Goal: Information Seeking & Learning: Learn about a topic

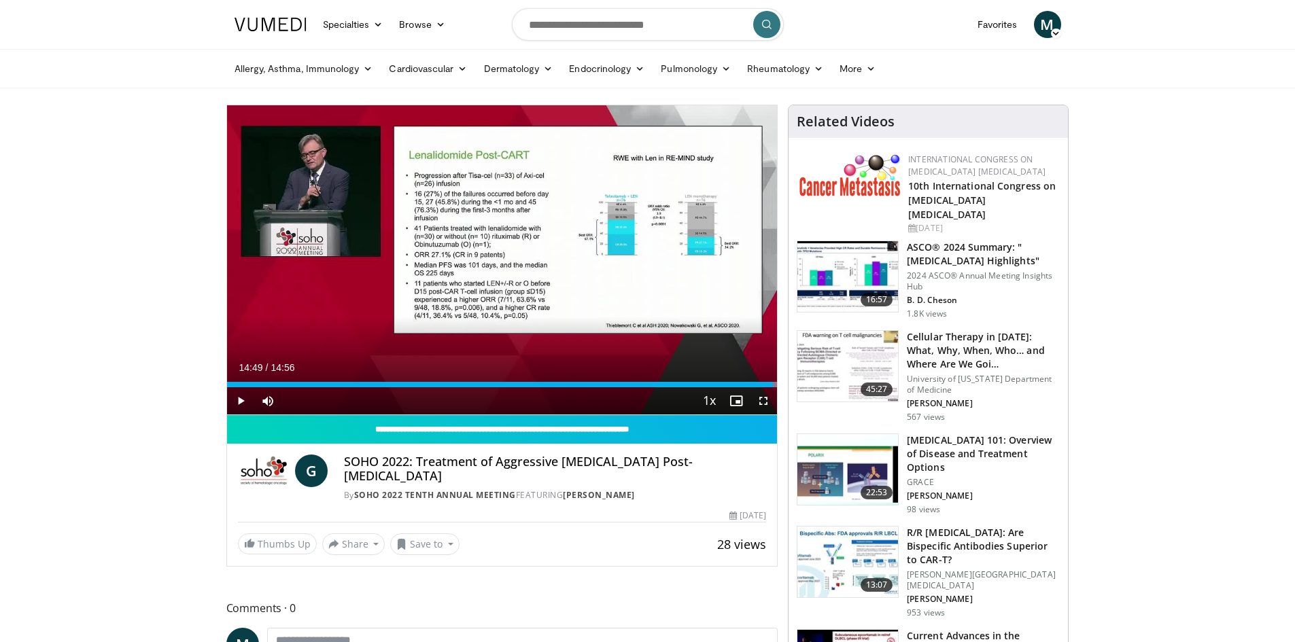
drag, startPoint x: 439, startPoint y: 466, endPoint x: 447, endPoint y: 474, distance: 11.1
click at [447, 474] on h4 "SOHO 2022: Treatment of Aggressive B-cell Lymphoma Post-CAR T-Cell Therapy" at bounding box center [555, 469] width 422 height 29
click at [436, 475] on h4 "SOHO 2022: Treatment of Aggressive [MEDICAL_DATA] Post-[MEDICAL_DATA]" at bounding box center [555, 469] width 422 height 29
drag, startPoint x: 420, startPoint y: 462, endPoint x: 436, endPoint y: 474, distance: 20.4
click at [436, 474] on h4 "SOHO 2022: Treatment of Aggressive [MEDICAL_DATA] Post-[MEDICAL_DATA]" at bounding box center [555, 469] width 422 height 29
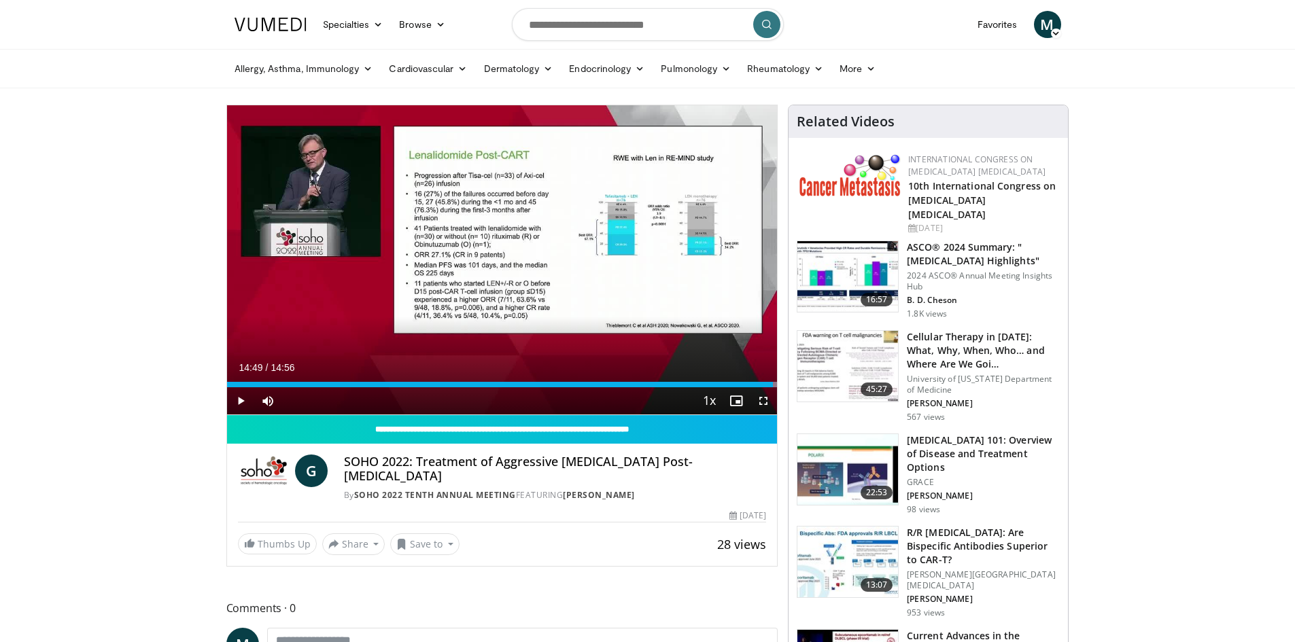
copy h4 "Treatment of Aggressive B-cell Lymphoma Post-CAR T-Cell Therapy"
click at [590, 27] on input "Search topics, interventions" at bounding box center [648, 24] width 272 height 33
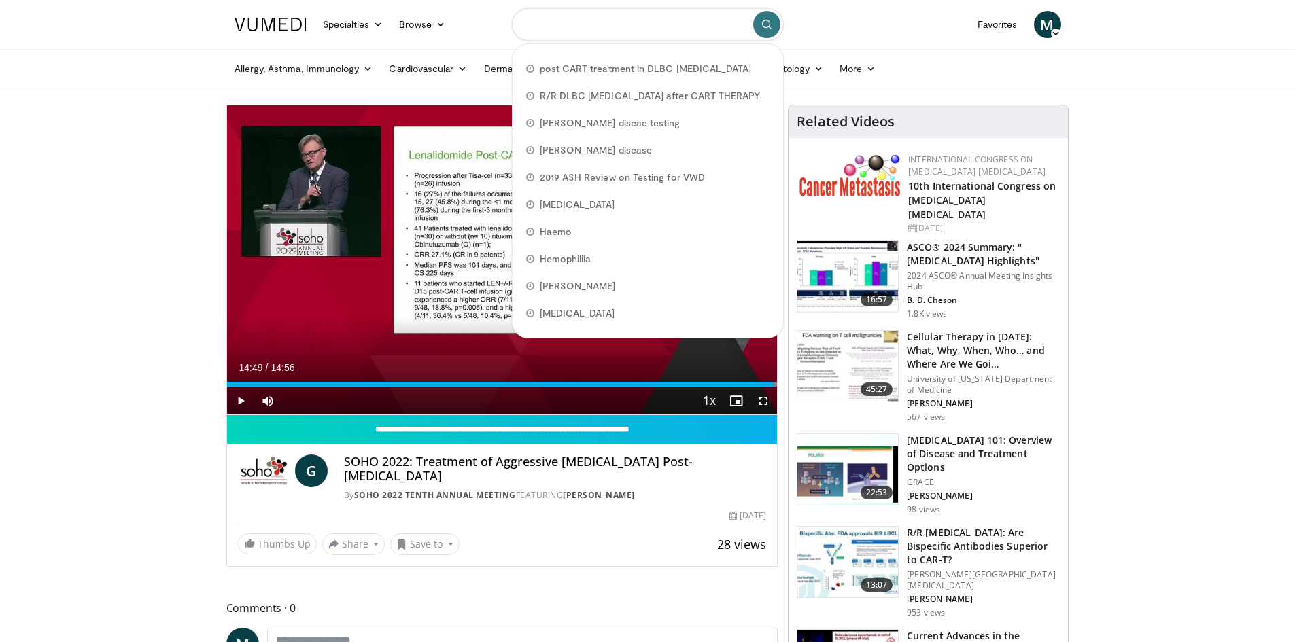
paste input "**********"
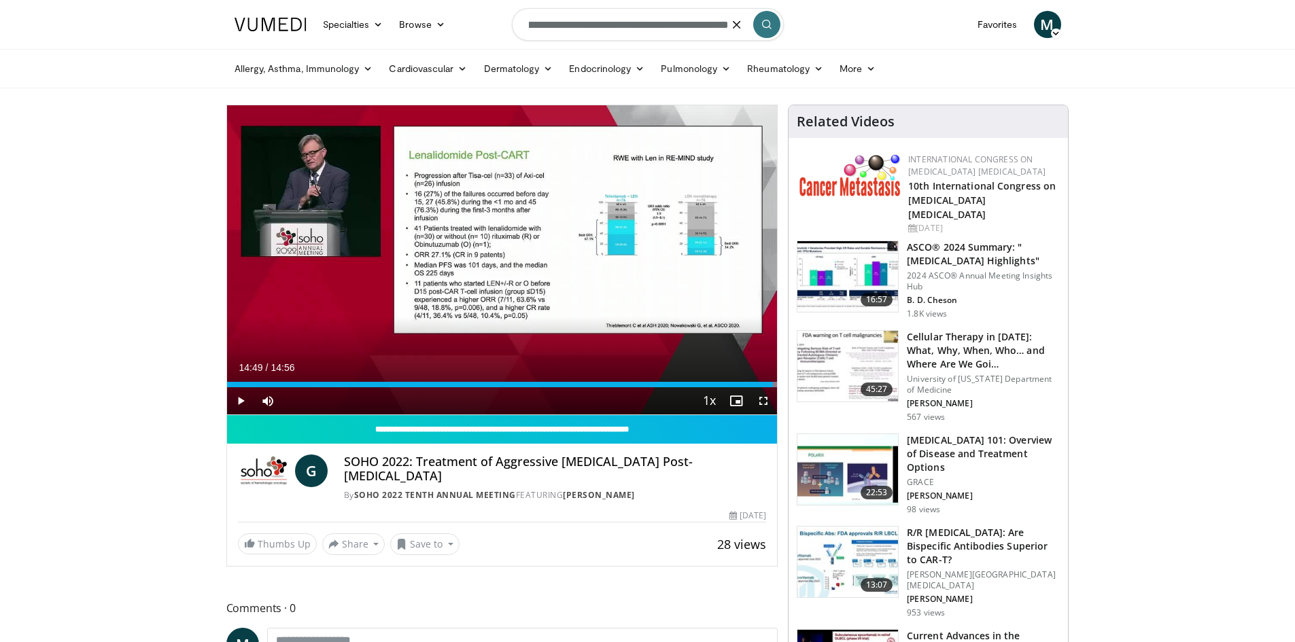
type input "**********"
click at [761, 28] on button "submit" at bounding box center [766, 24] width 27 height 27
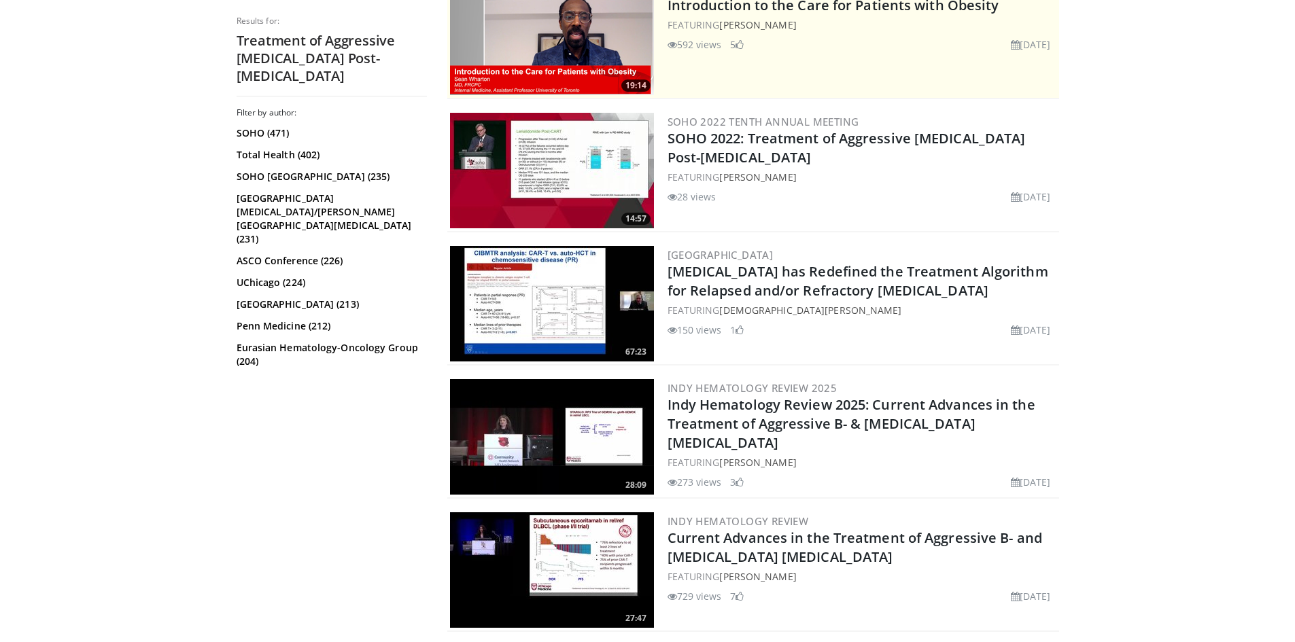
scroll to position [408, 0]
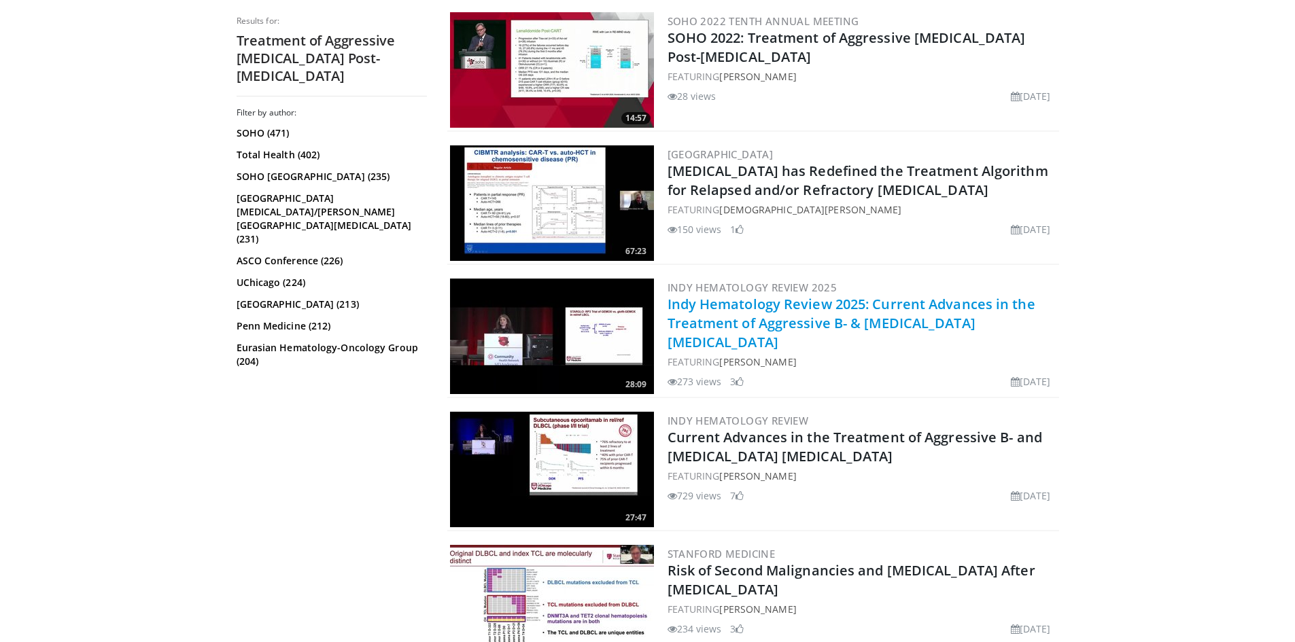
click at [776, 305] on link "Indy Hematology Review 2025: Current Advances in the Treatment of Aggressive B-…" at bounding box center [852, 323] width 368 height 56
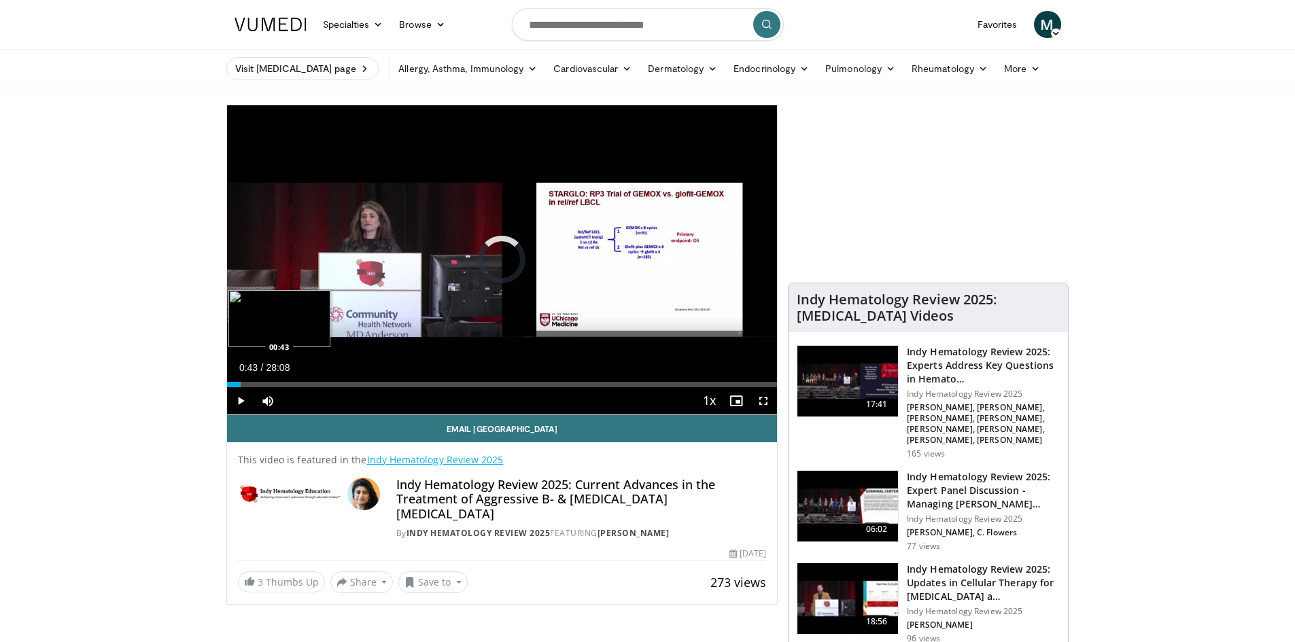
click at [241, 383] on div "Loaded : 0.00% 00:43 00:43" at bounding box center [502, 384] width 551 height 5
click at [290, 382] on div "Loaded : 6.50% 03:15 03:15" at bounding box center [502, 384] width 551 height 5
click at [295, 385] on div "Progress Bar" at bounding box center [300, 384] width 22 height 5
click at [306, 385] on div "Progress Bar" at bounding box center [300, 384] width 22 height 5
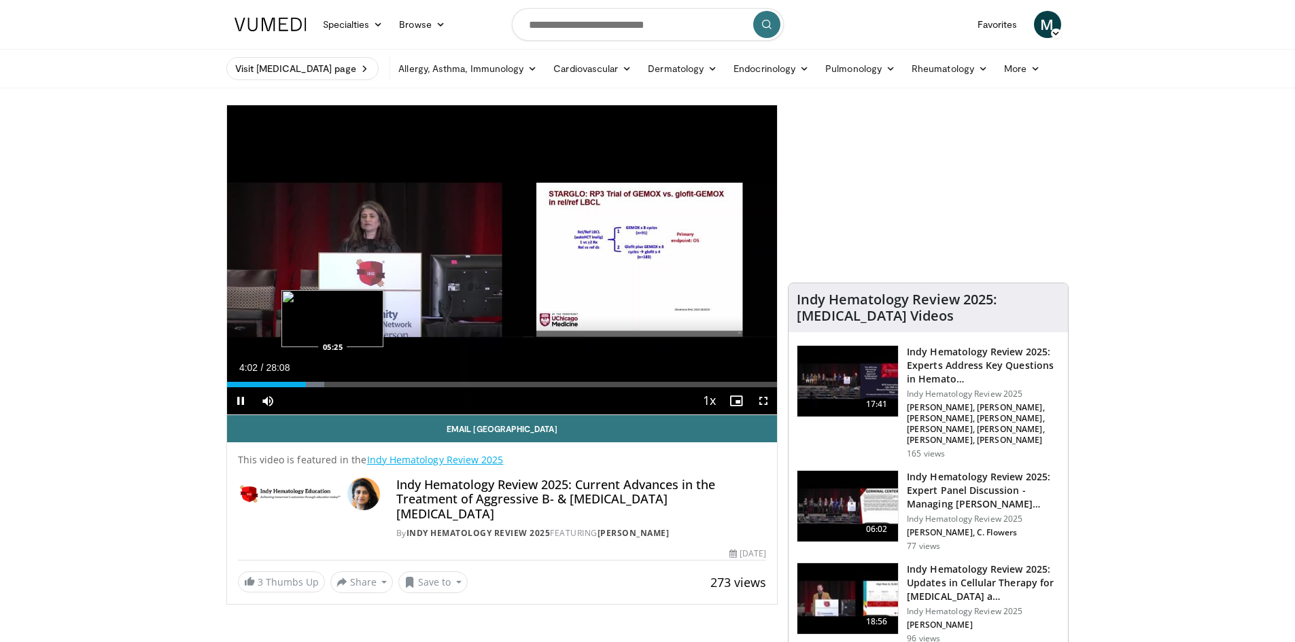
click at [334, 383] on div "Loaded : 17.76% 04:02 05:25" at bounding box center [502, 384] width 551 height 5
click at [373, 379] on div "Loaded : 20.69% 05:29 07:26" at bounding box center [502, 381] width 551 height 13
click at [382, 384] on div "Loaded : 30.74% 07:32 07:57" at bounding box center [502, 384] width 551 height 5
click at [391, 383] on div "Loaded : 31.92% 07:57 08:24" at bounding box center [502, 384] width 551 height 5
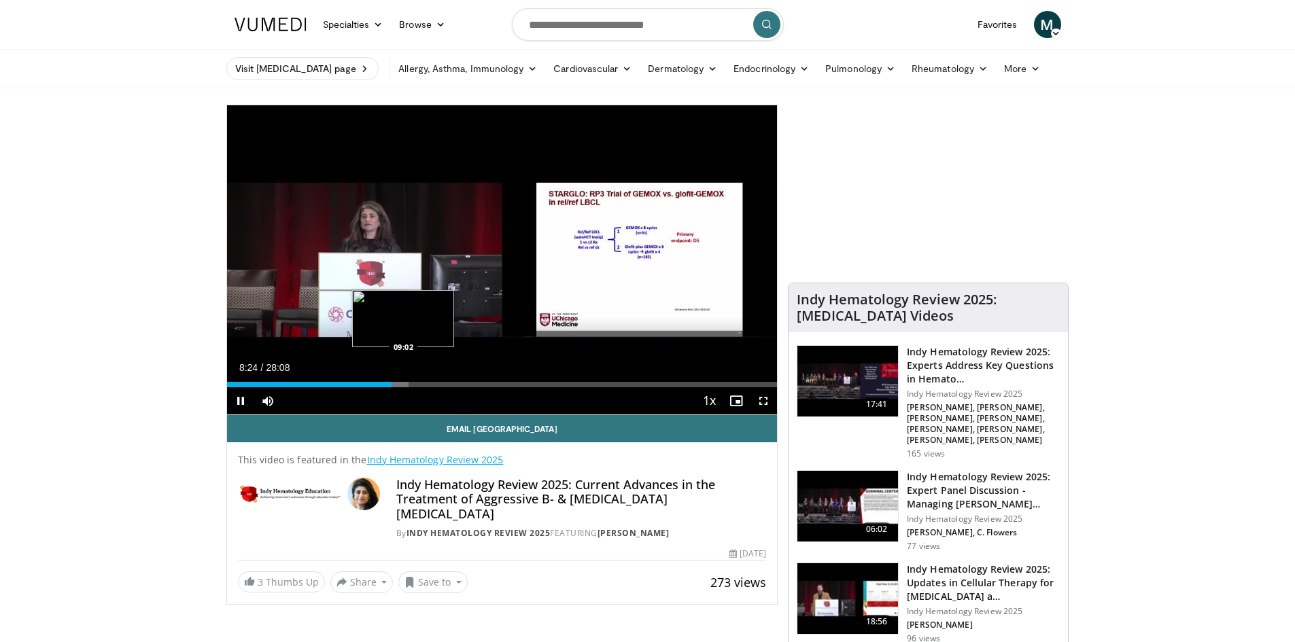
click at [403, 382] on div "Progress Bar" at bounding box center [395, 384] width 27 height 5
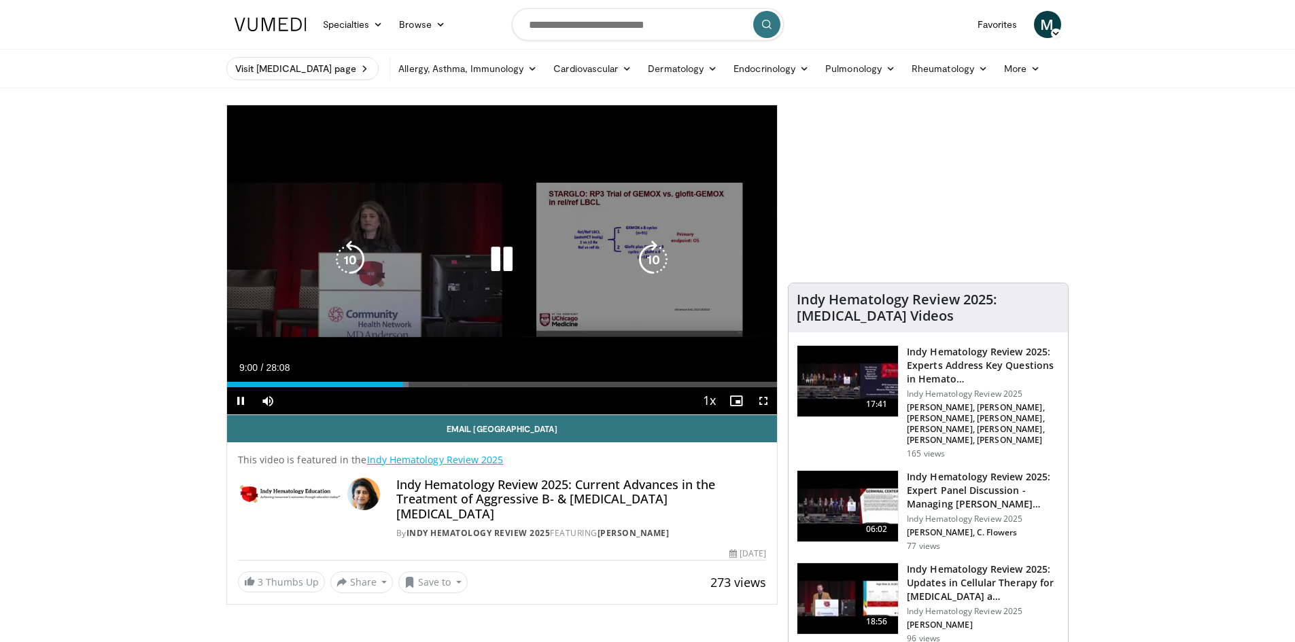
click at [415, 382] on div "Loaded : 33.10% 09:00 09:02" at bounding box center [502, 384] width 551 height 5
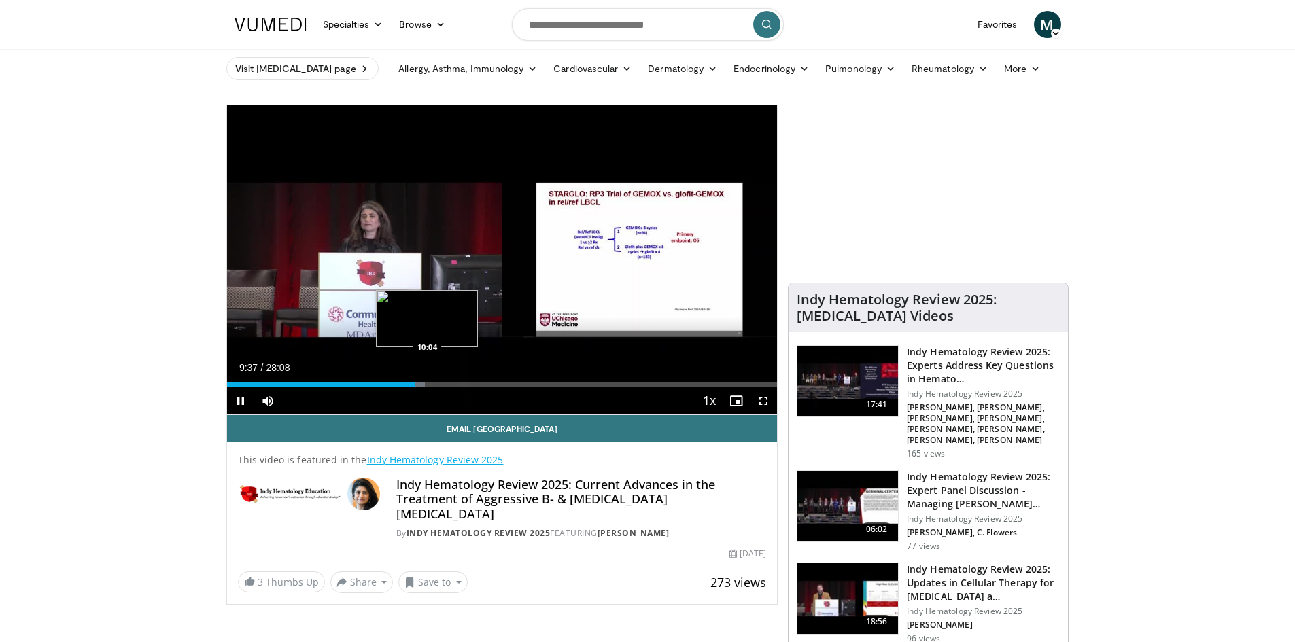
click at [428, 382] on div "Loaded : 36.06% 09:37 10:04" at bounding box center [502, 384] width 551 height 5
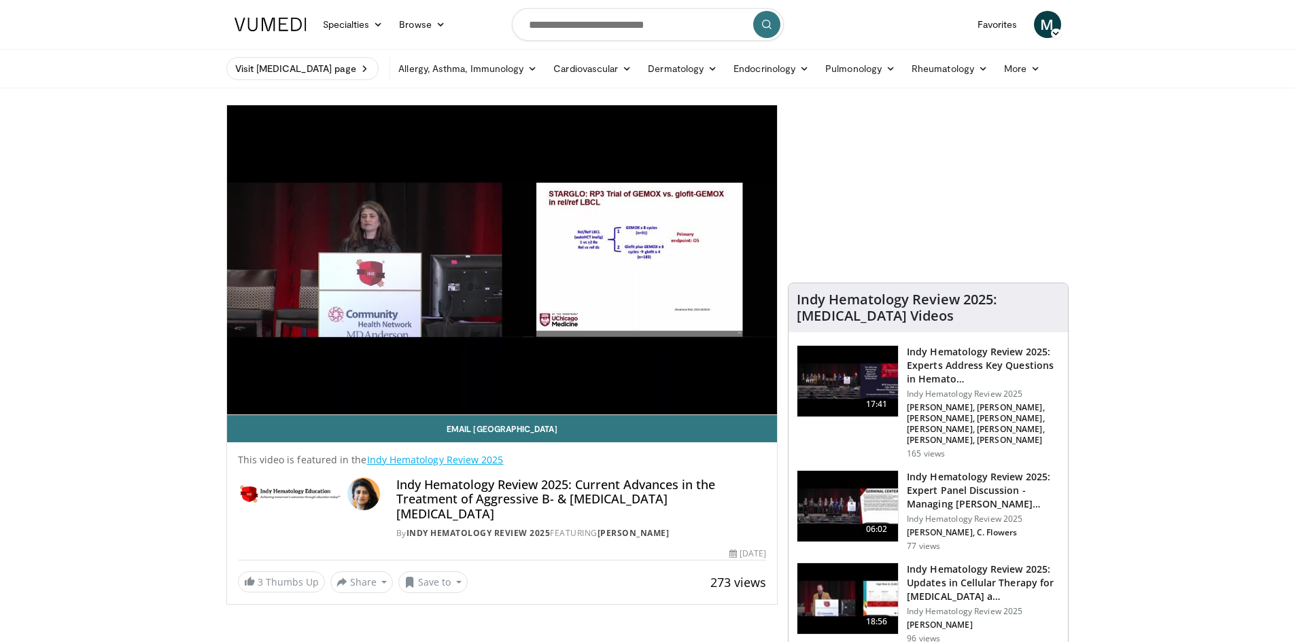
click at [440, 381] on div "10 seconds Tap to unmute" at bounding box center [502, 259] width 551 height 309
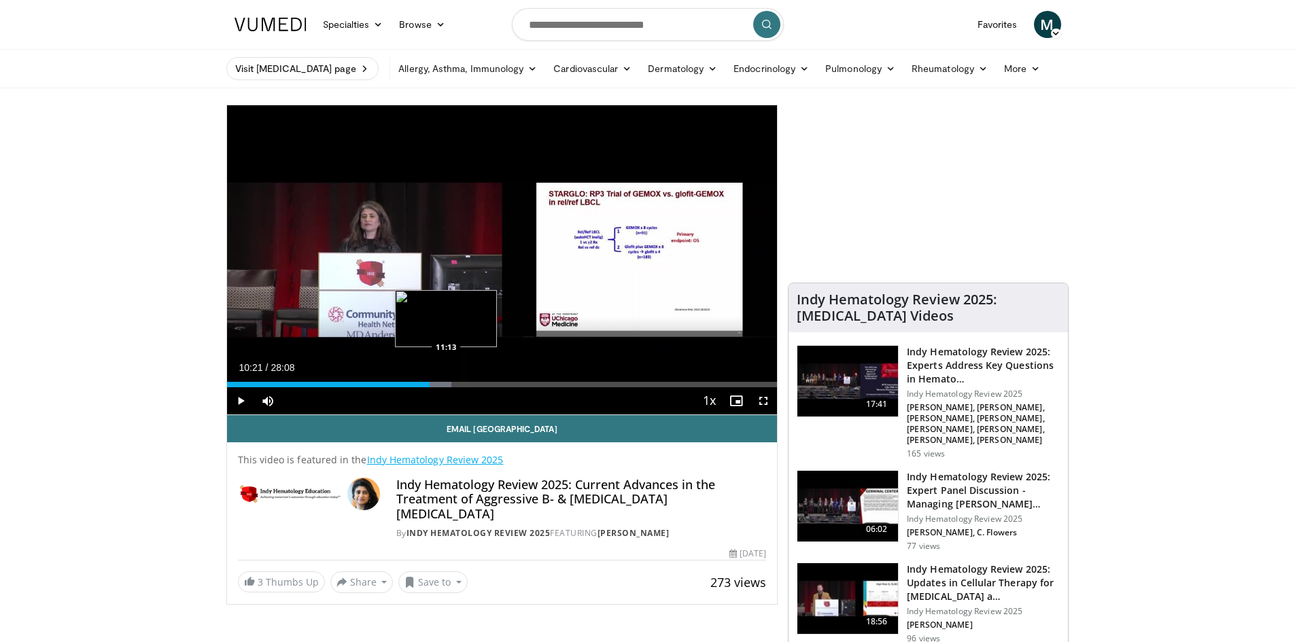
click at [446, 382] on div "Loaded : 40.79% 10:21 11:13" at bounding box center [502, 384] width 551 height 5
click at [453, 382] on div "Loaded : 43.74% 11:32 11:34" at bounding box center [502, 384] width 551 height 5
click at [462, 382] on div "Progress Bar" at bounding box center [462, 384] width 1 height 5
click at [472, 380] on div "Loaded : 46.70% 12:34 12:34" at bounding box center [502, 381] width 551 height 13
click at [484, 380] on div "Loaded : 47.96% 12:34 13:03" at bounding box center [502, 381] width 551 height 13
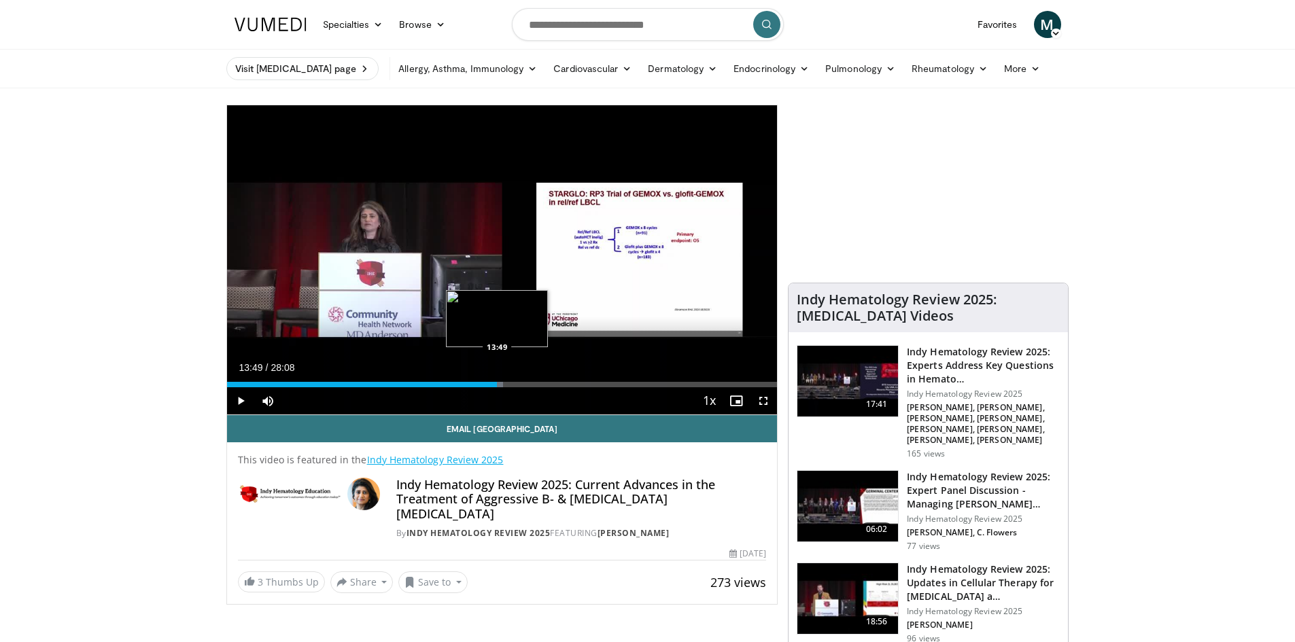
click at [497, 380] on div "Loaded : 50.25% 13:49 13:49" at bounding box center [502, 381] width 551 height 13
click at [506, 381] on div "Loaded : 52.70% 14:19 14:19" at bounding box center [502, 381] width 551 height 13
click at [519, 382] on div "Loaded : 53.88% 14:19 14:56" at bounding box center [502, 384] width 551 height 5
click at [523, 382] on div "Progress Bar" at bounding box center [524, 384] width 29 height 5
click at [540, 383] on div "Loaded : 57.34% 16:01 16:01" at bounding box center [502, 384] width 551 height 5
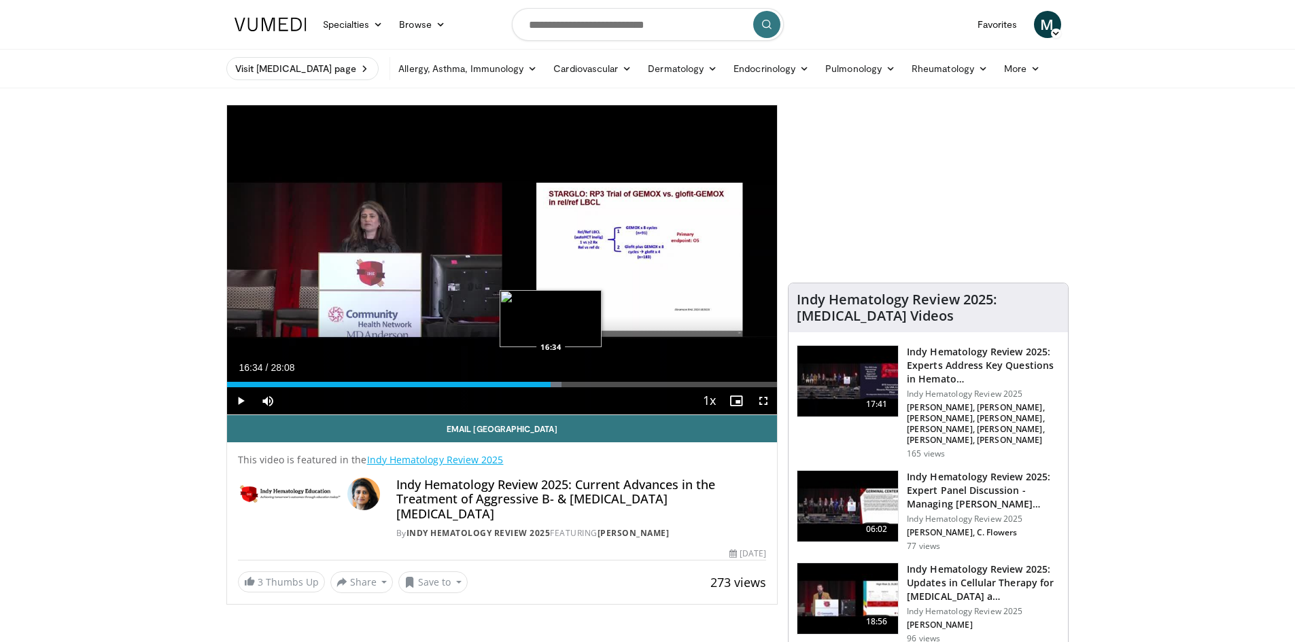
click at [551, 384] on div "Loaded : 60.89% 16:34 16:34" at bounding box center [502, 384] width 551 height 5
click at [556, 384] on div "Progress Bar" at bounding box center [557, 384] width 30 height 5
click at [566, 384] on div "Loaded : 63.36% 16:49 17:18" at bounding box center [502, 384] width 551 height 5
click at [567, 385] on div "Progress Bar" at bounding box center [572, 384] width 31 height 5
click at [574, 385] on div "Progress Bar" at bounding box center [572, 384] width 31 height 5
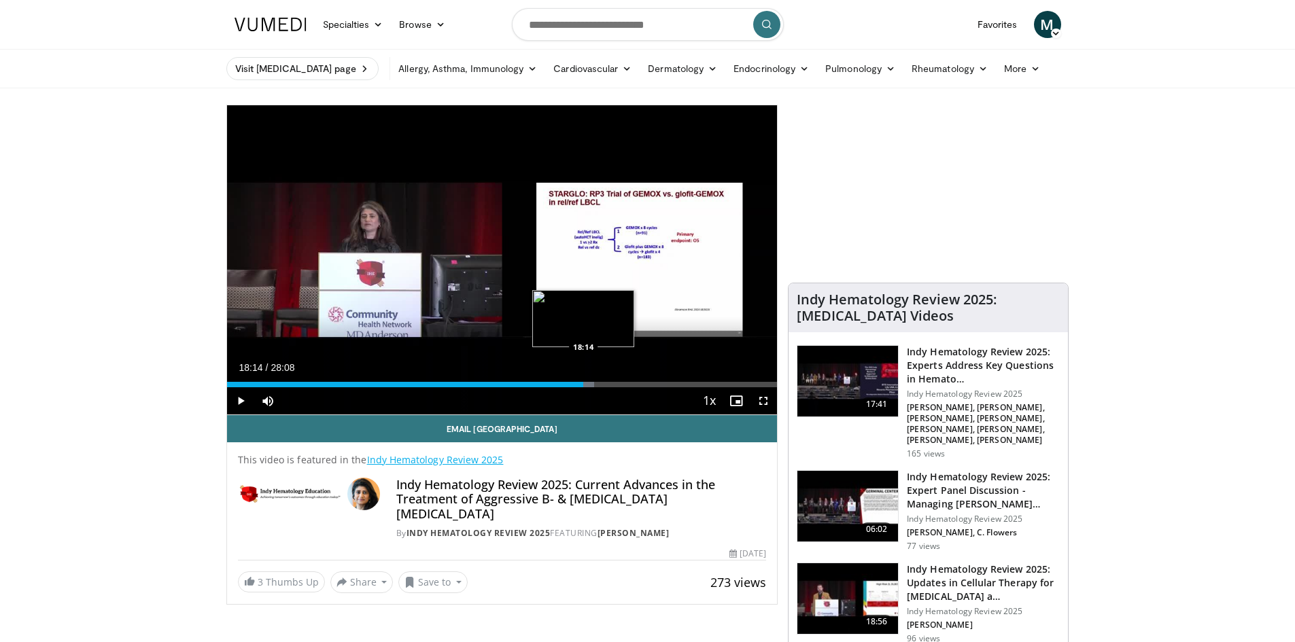
click at [583, 382] on div "Loaded : 66.80% 18:14 18:14" at bounding box center [502, 384] width 551 height 5
click at [555, 382] on div "18:14" at bounding box center [405, 384] width 357 height 5
click at [545, 382] on div "16:49" at bounding box center [391, 384] width 329 height 5
click at [530, 383] on div "16:17" at bounding box center [386, 384] width 319 height 5
click at [523, 383] on div "15:32" at bounding box center [379, 384] width 304 height 5
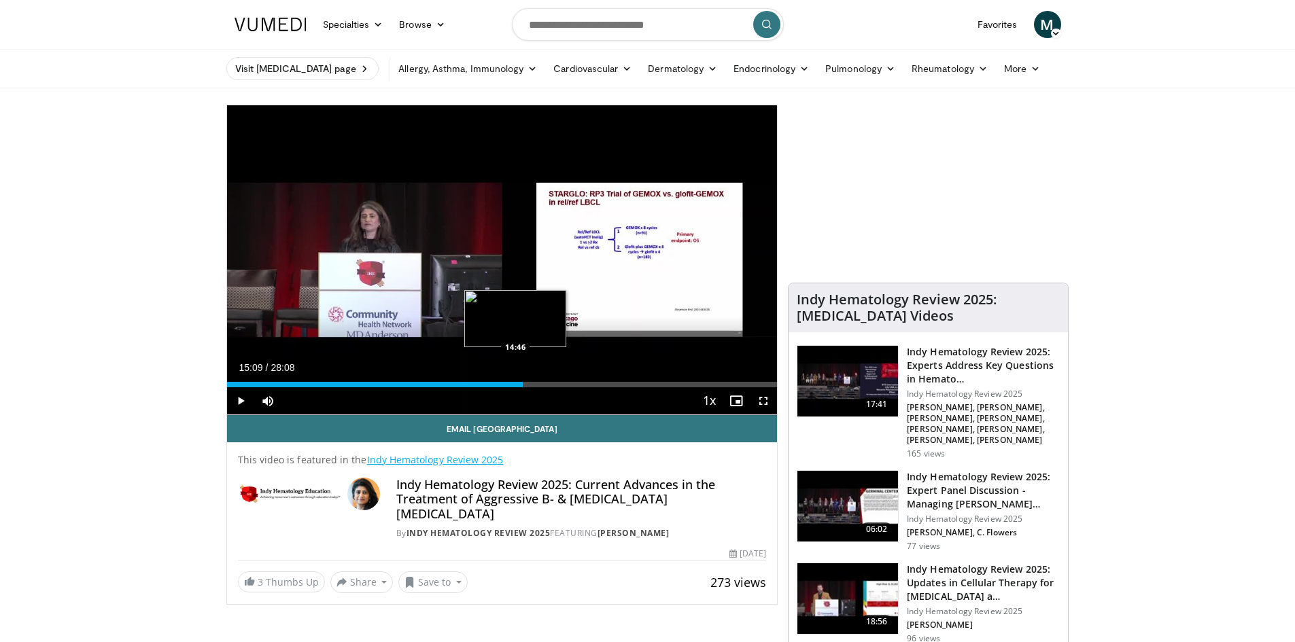
click at [515, 383] on div "15:09" at bounding box center [375, 384] width 296 height 5
click at [494, 383] on div "14:46" at bounding box center [371, 384] width 289 height 5
click at [473, 383] on div "13:41" at bounding box center [361, 384] width 268 height 5
click at [466, 382] on div "12:36" at bounding box center [350, 384] width 247 height 5
click at [463, 382] on div "12:13" at bounding box center [346, 384] width 239 height 5
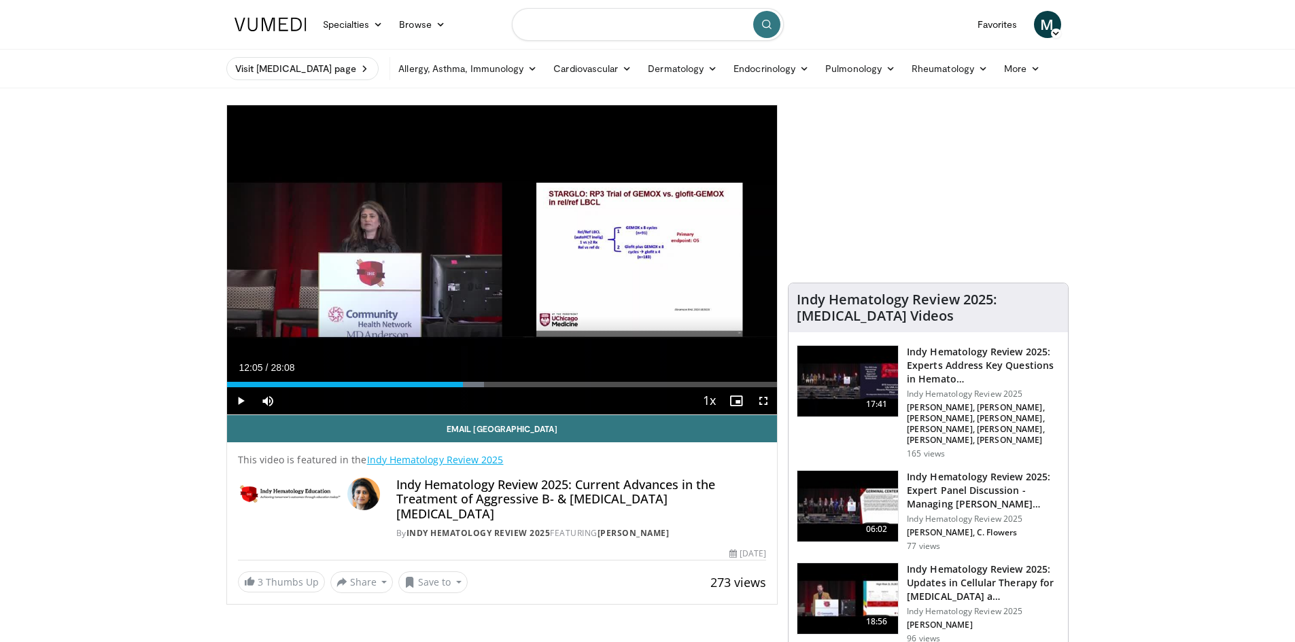
click at [613, 20] on input "Search topics, interventions" at bounding box center [648, 24] width 272 height 33
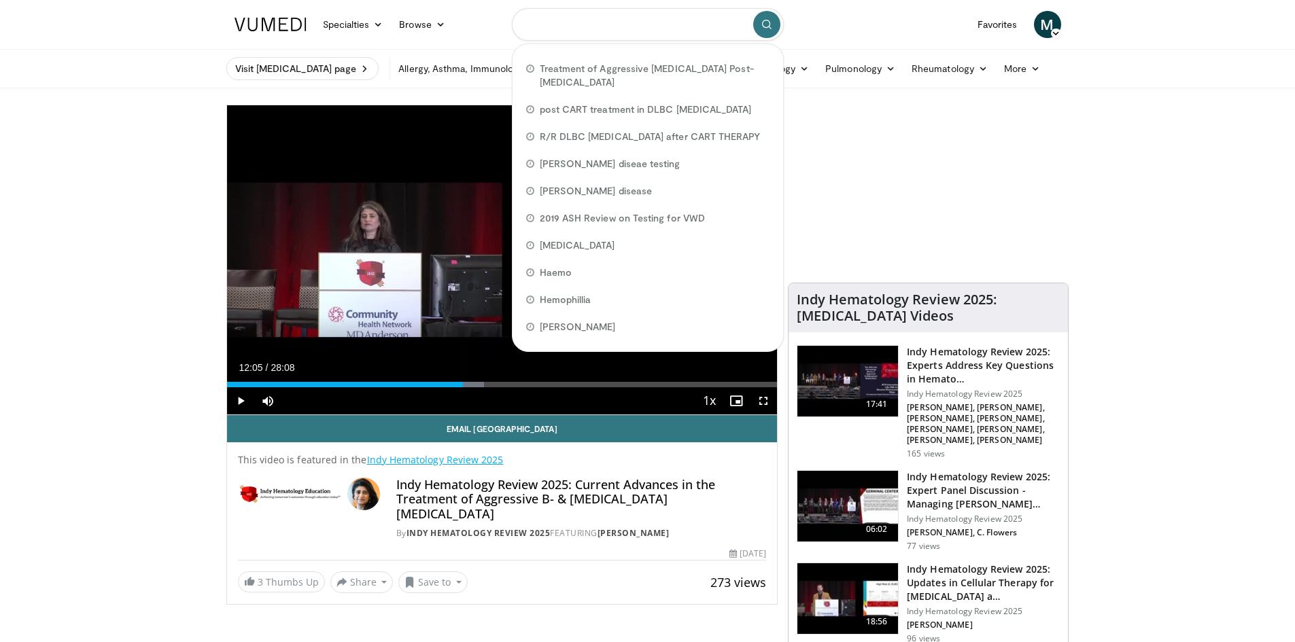
paste input "**********"
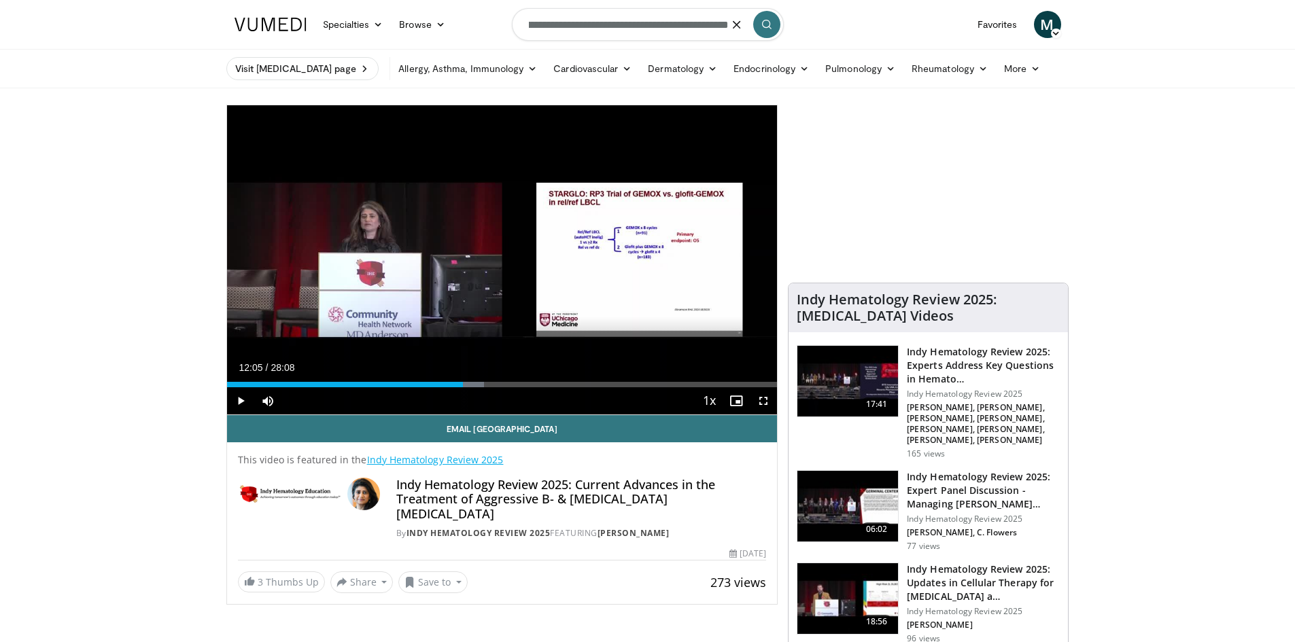
type input "**********"
click at [768, 19] on button "submit" at bounding box center [766, 24] width 27 height 27
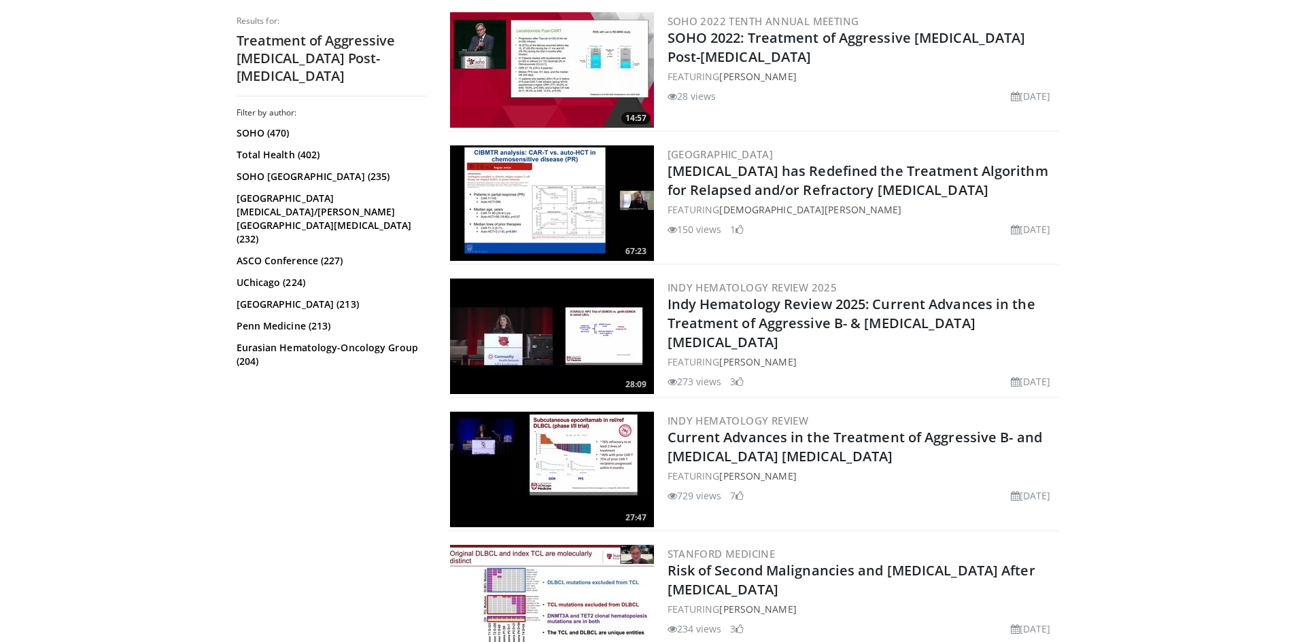
scroll to position [476, 0]
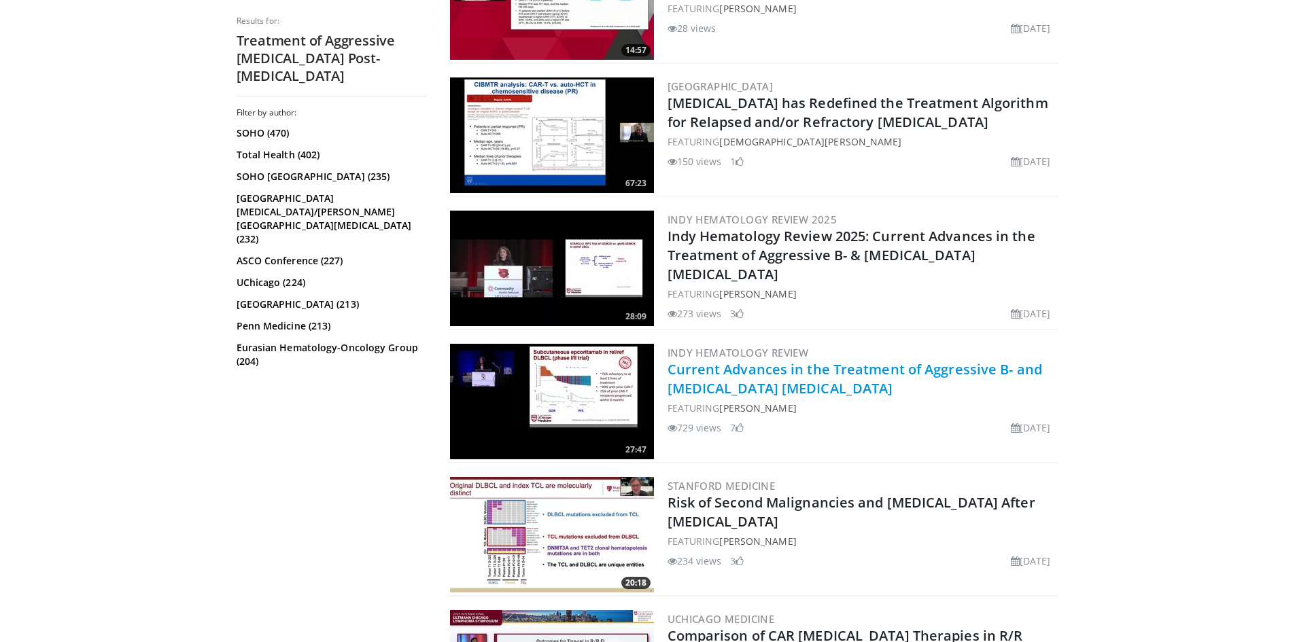
click at [880, 368] on link "Current Advances in the Treatment of Aggressive B- and T-Cell Lymphomas" at bounding box center [855, 378] width 375 height 37
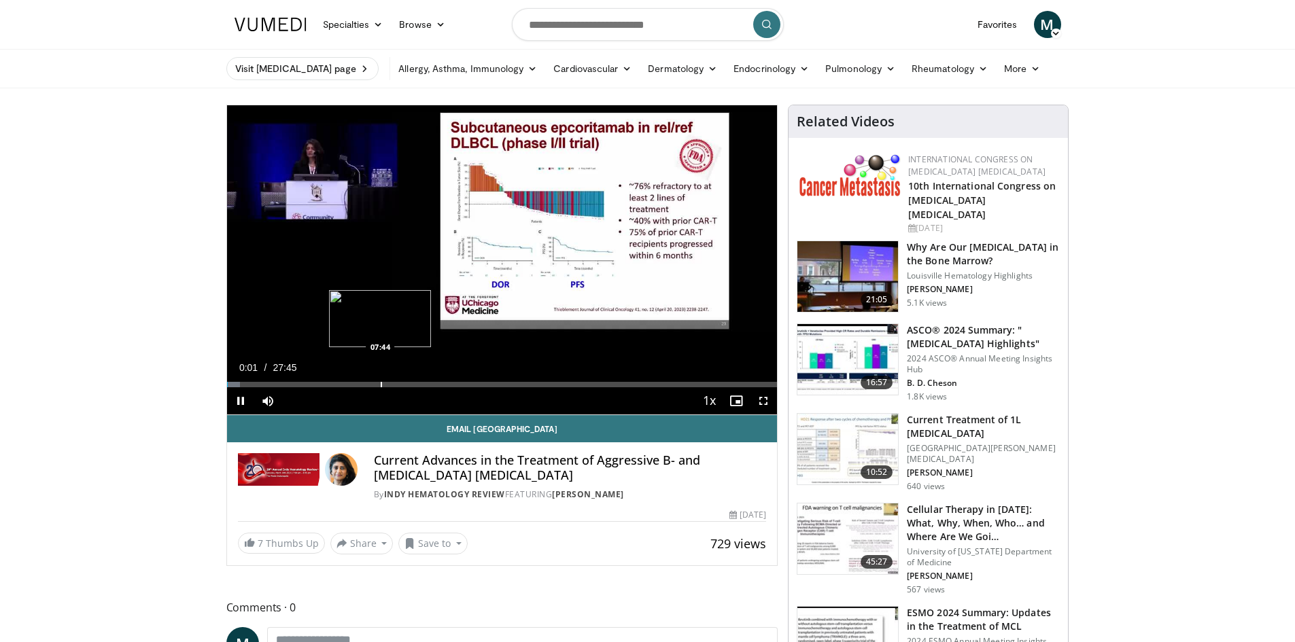
click at [380, 377] on div "Loaded : 2.38% 00:01 07:44" at bounding box center [502, 381] width 551 height 13
click at [412, 377] on div "Loaded : 31.81% 07:46 09:21" at bounding box center [502, 381] width 551 height 13
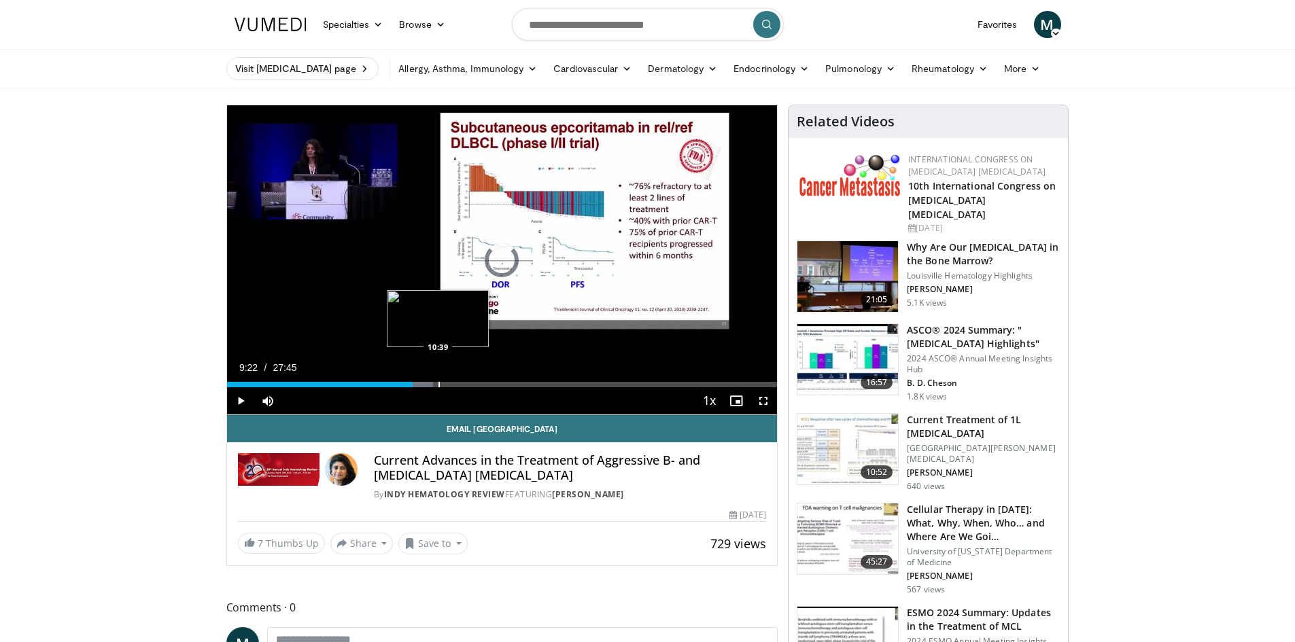
click at [438, 380] on div "Loaded : 37.51% 09:22 10:39" at bounding box center [502, 381] width 551 height 13
click at [478, 383] on div "Progress Bar" at bounding box center [478, 384] width 1 height 5
click at [500, 383] on div "Progress Bar" at bounding box center [500, 384] width 1 height 5
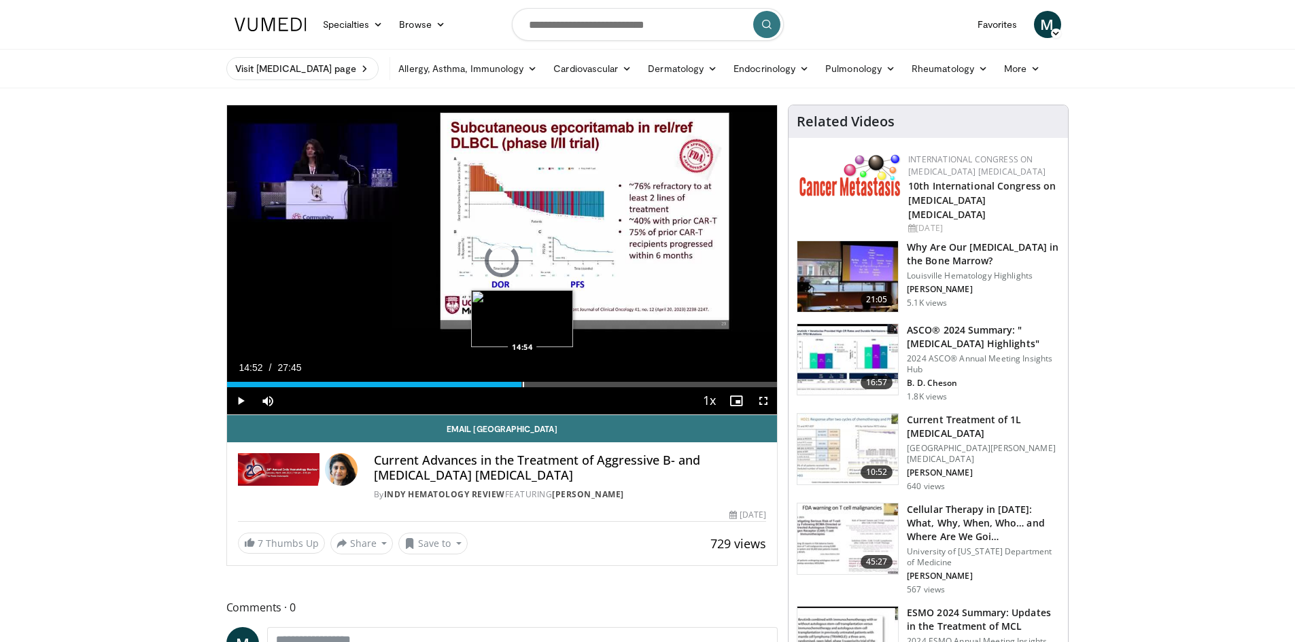
click at [523, 386] on div "Progress Bar" at bounding box center [523, 384] width 1 height 5
click at [532, 387] on div "Progress Bar" at bounding box center [532, 384] width 1 height 5
click at [551, 387] on div "Progress Bar" at bounding box center [551, 384] width 1 height 5
click at [563, 387] on div "Progress Bar" at bounding box center [563, 384] width 1 height 5
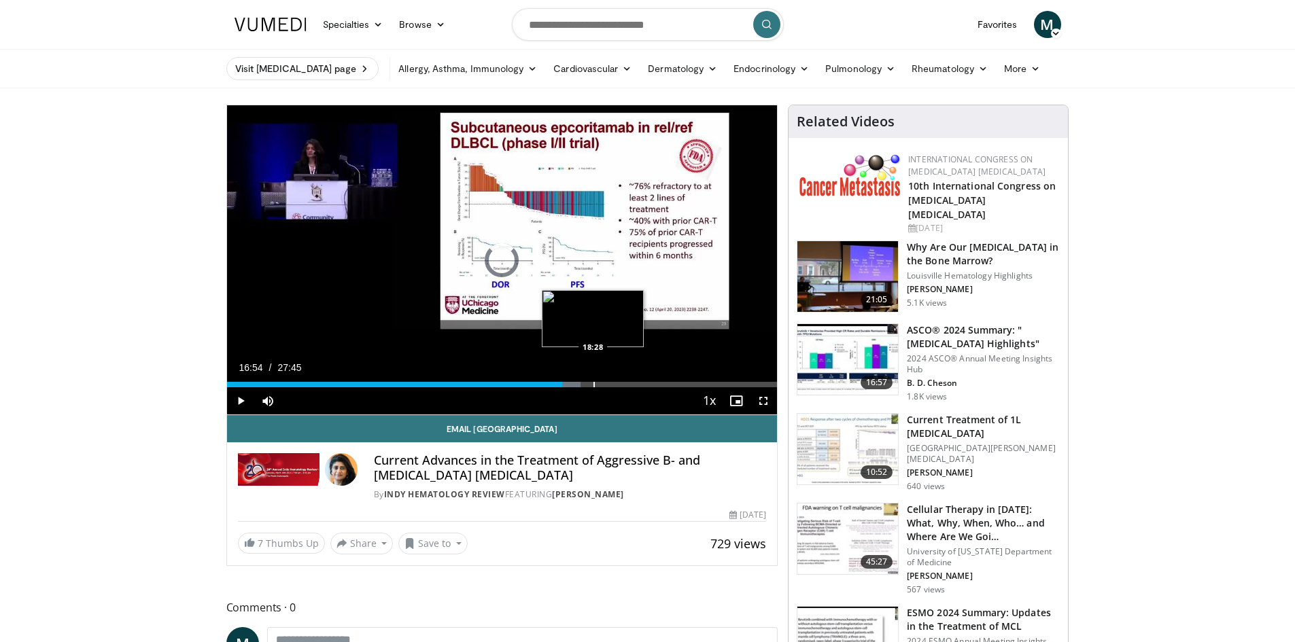
click at [593, 387] on div "Progress Bar" at bounding box center [593, 384] width 1 height 5
click at [603, 377] on div "Loaded : 70.83% 18:59 18:59" at bounding box center [502, 381] width 551 height 13
click at [618, 379] on div "Loaded : 70.85% 19:44 19:42" at bounding box center [502, 381] width 551 height 13
click at [634, 380] on div "Loaded : 75.02% 19:45 20:27" at bounding box center [502, 381] width 551 height 13
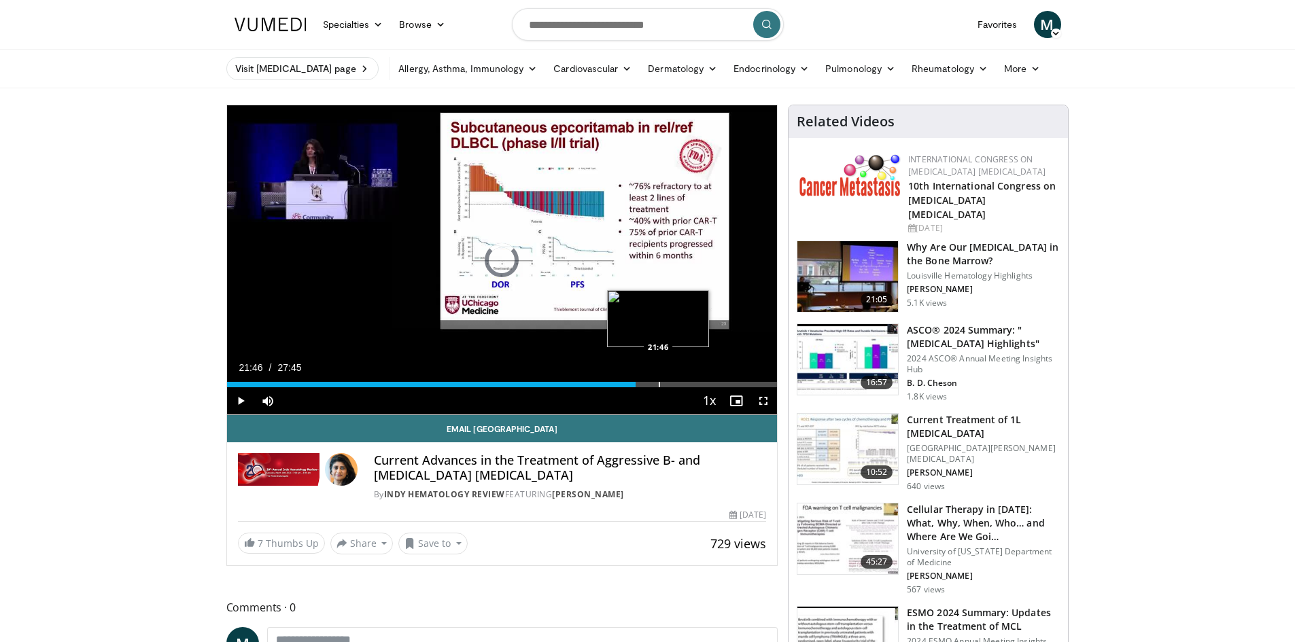
click at [658, 381] on div "Loaded : 0.00% 21:46 21:46" at bounding box center [502, 381] width 551 height 13
click at [675, 385] on div "Progress Bar" at bounding box center [675, 384] width 1 height 5
click at [688, 384] on div "Progress Bar" at bounding box center [688, 384] width 1 height 5
click at [697, 385] on div "Progress Bar" at bounding box center [696, 384] width 1 height 5
click at [708, 385] on div "Progress Bar" at bounding box center [708, 384] width 1 height 5
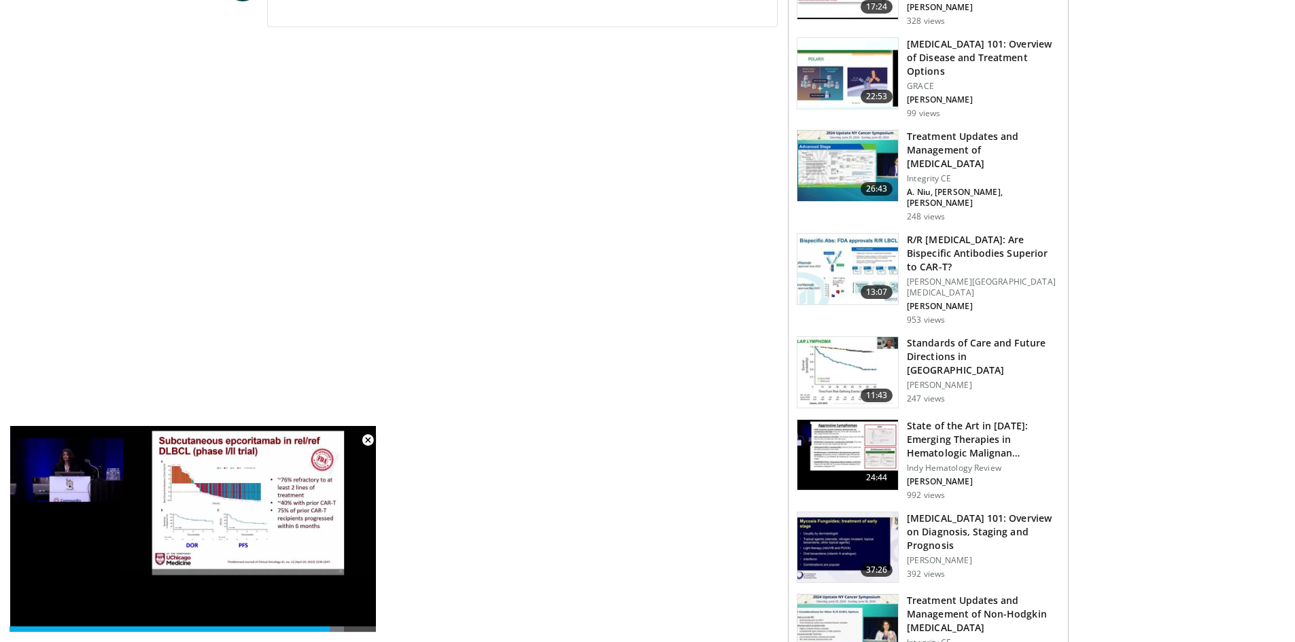
scroll to position [748, 0]
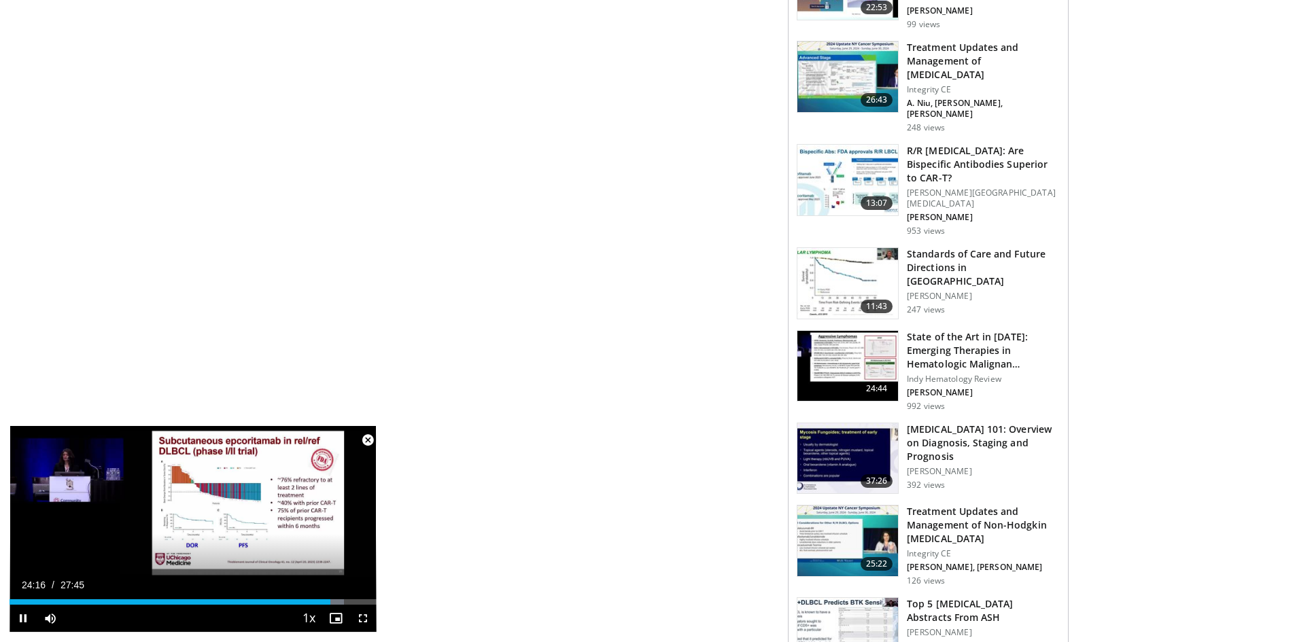
drag, startPoint x: 365, startPoint y: 439, endPoint x: 409, endPoint y: 369, distance: 82.8
click at [366, 439] on span "Video Player" at bounding box center [367, 440] width 27 height 27
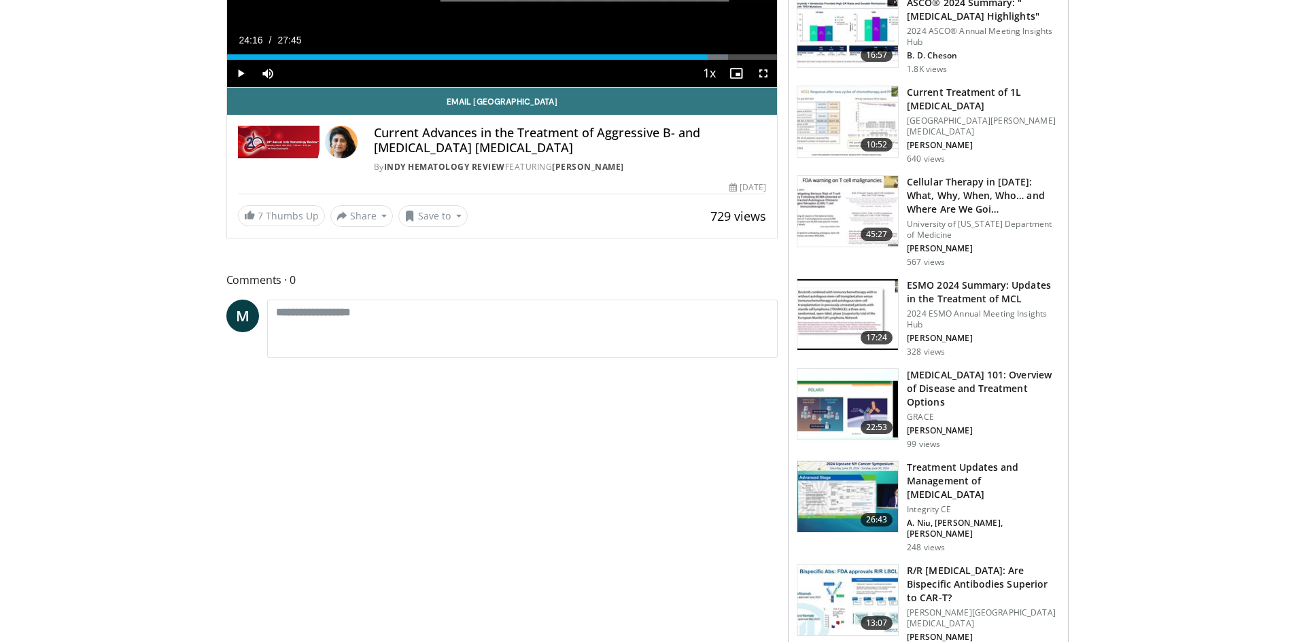
scroll to position [0, 0]
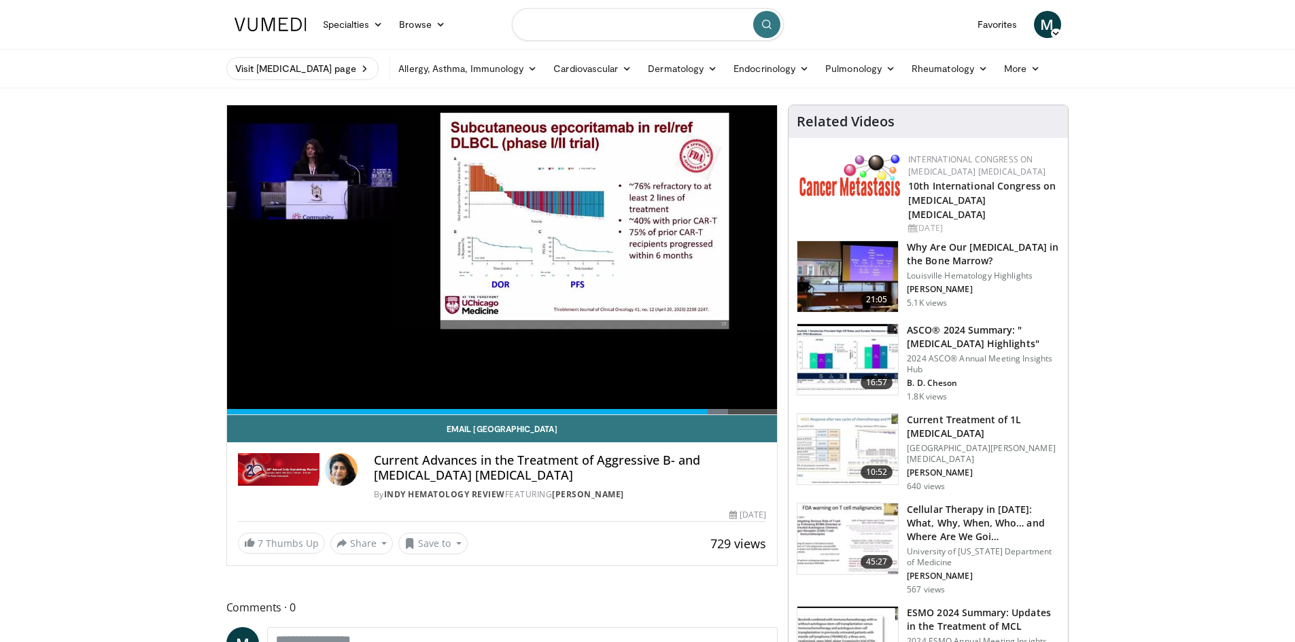
click at [564, 22] on input "Search topics, interventions" at bounding box center [648, 24] width 272 height 33
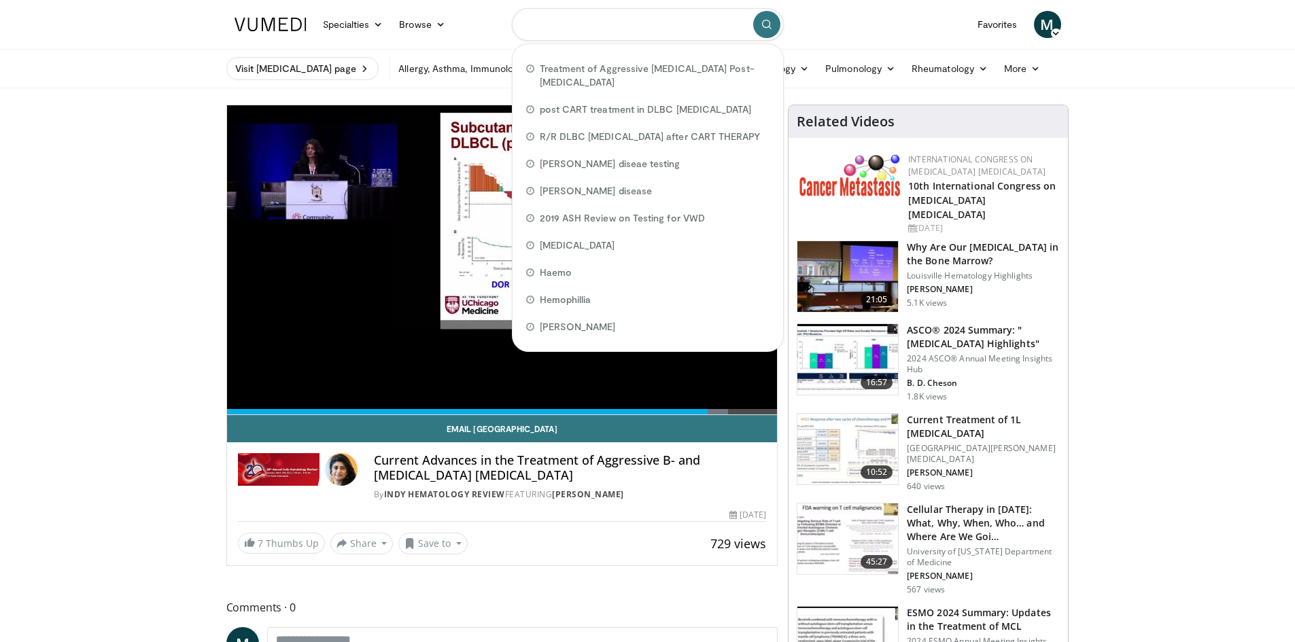
paste input "**********"
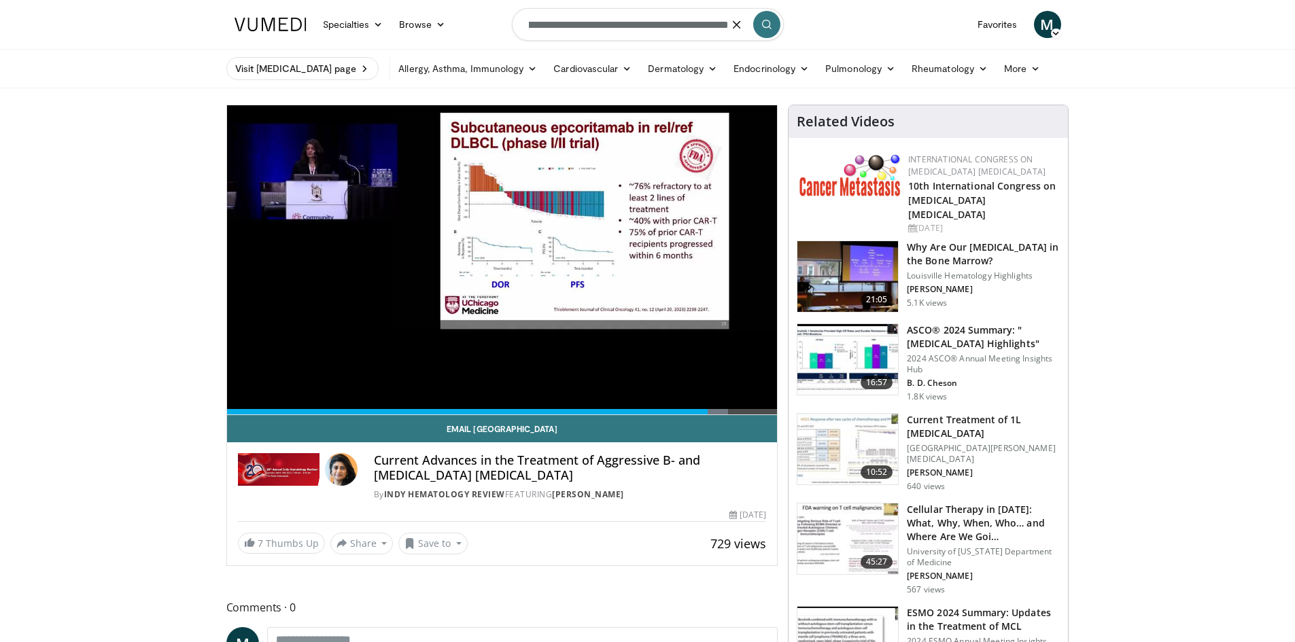
type input "**********"
click at [761, 25] on icon "submit" at bounding box center [766, 24] width 11 height 11
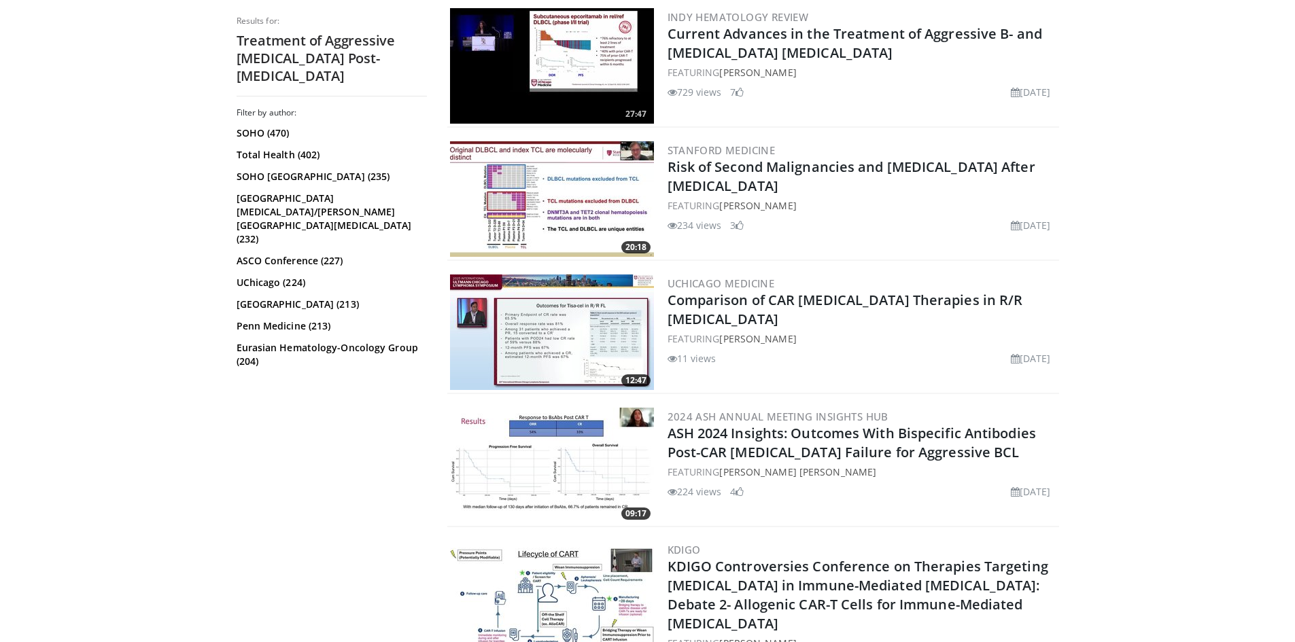
scroll to position [816, 0]
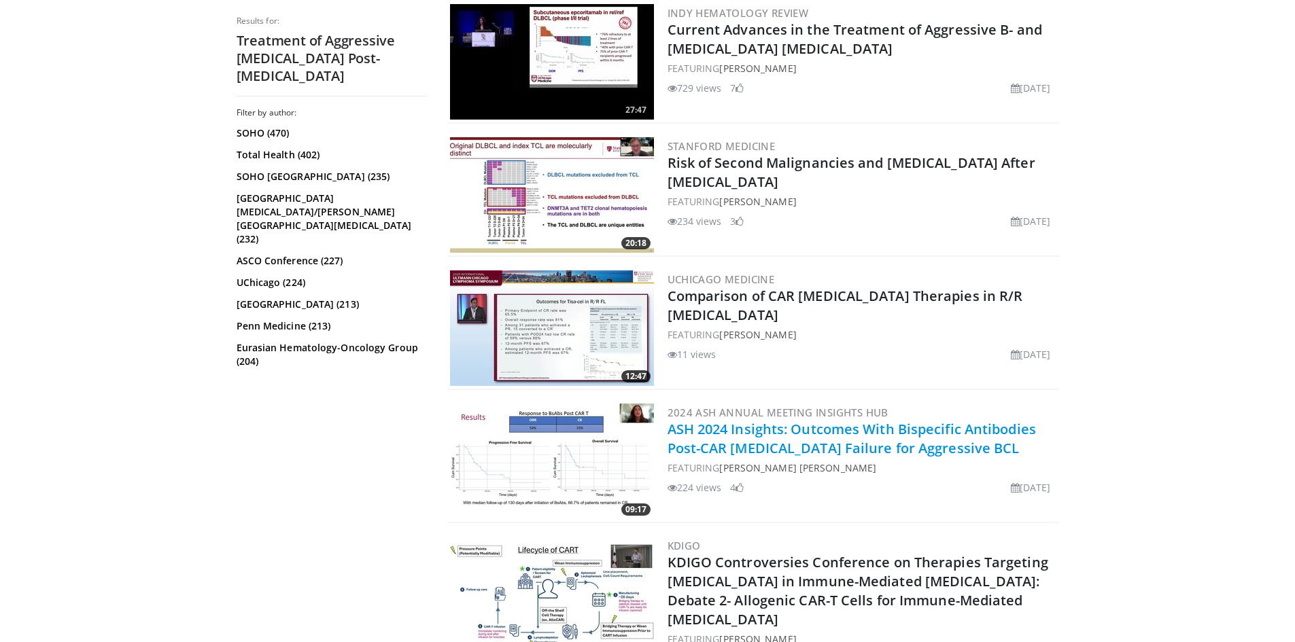
click at [853, 434] on link "ASH 2024 Insights: Outcomes With Bispecific Antibodies Post-CAR [MEDICAL_DATA] …" at bounding box center [852, 438] width 368 height 37
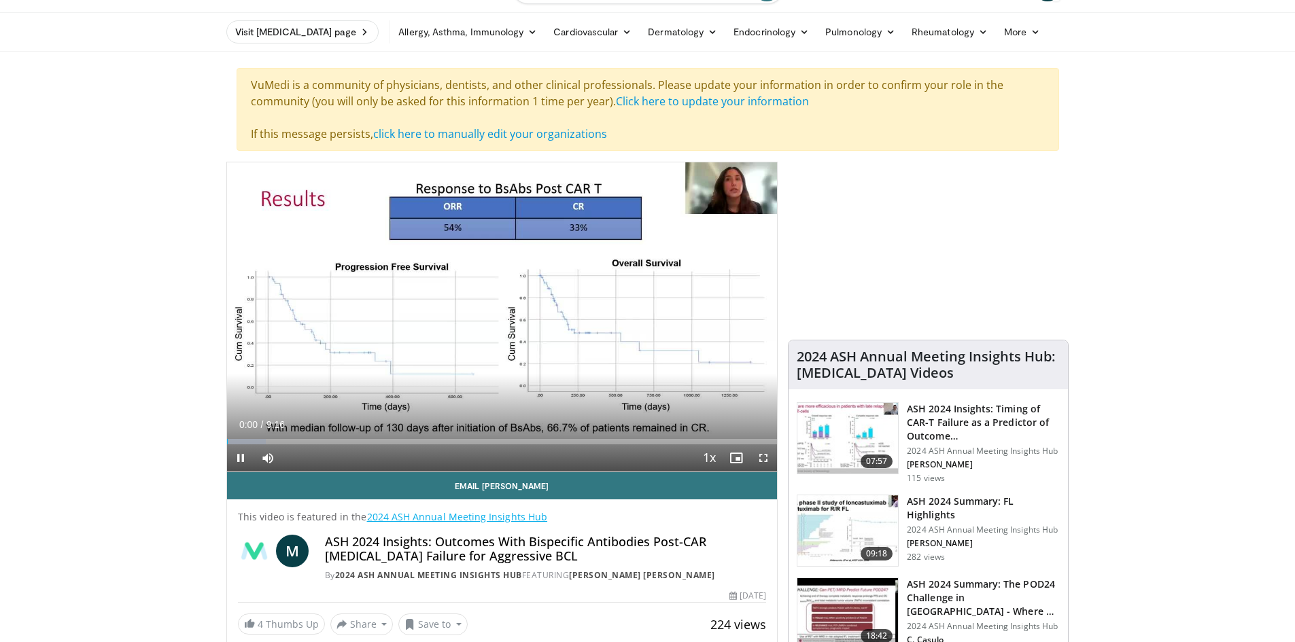
scroll to position [68, 0]
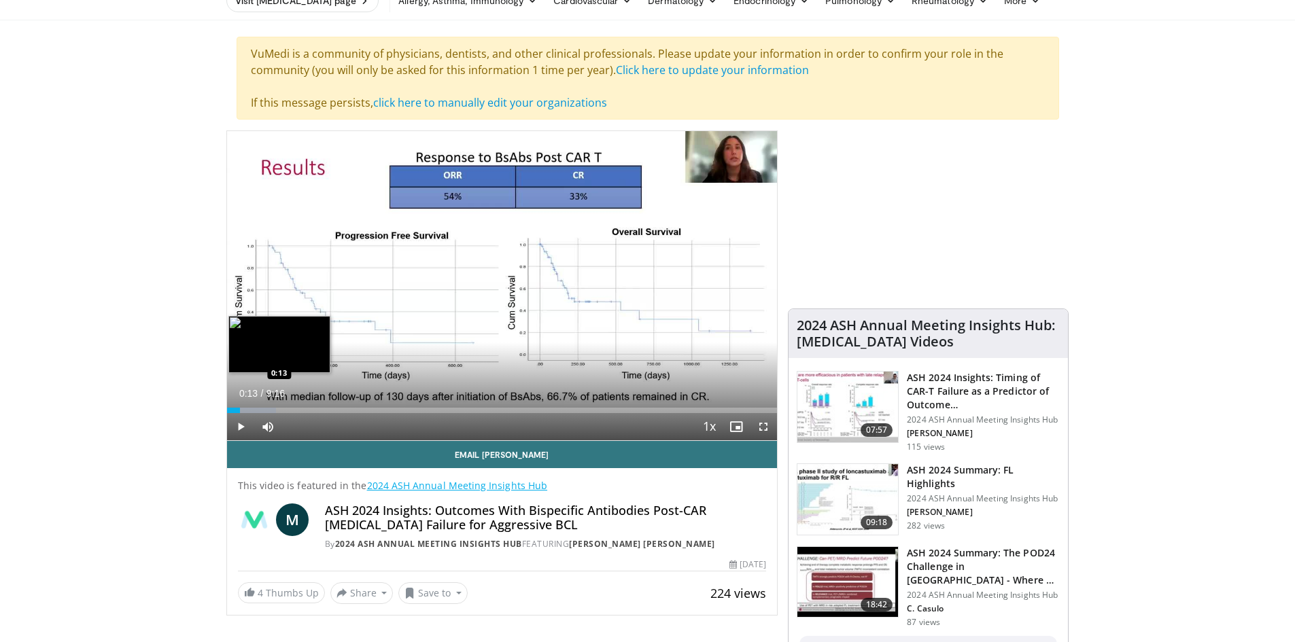
click at [240, 407] on div "Loaded : 8.90% 0:13 0:13" at bounding box center [502, 406] width 551 height 13
click at [247, 406] on div "Loaded : 10.68% 0:14 0:21" at bounding box center [502, 406] width 551 height 13
click at [263, 403] on div "Loaded : 14.25% 0:23 0:37" at bounding box center [502, 406] width 551 height 13
click at [279, 403] on div "Loaded : 17.82% 0:37 0:52" at bounding box center [502, 406] width 551 height 13
click at [307, 413] on div "Loaded : 21.38% 0:53 1:21" at bounding box center [502, 410] width 551 height 5
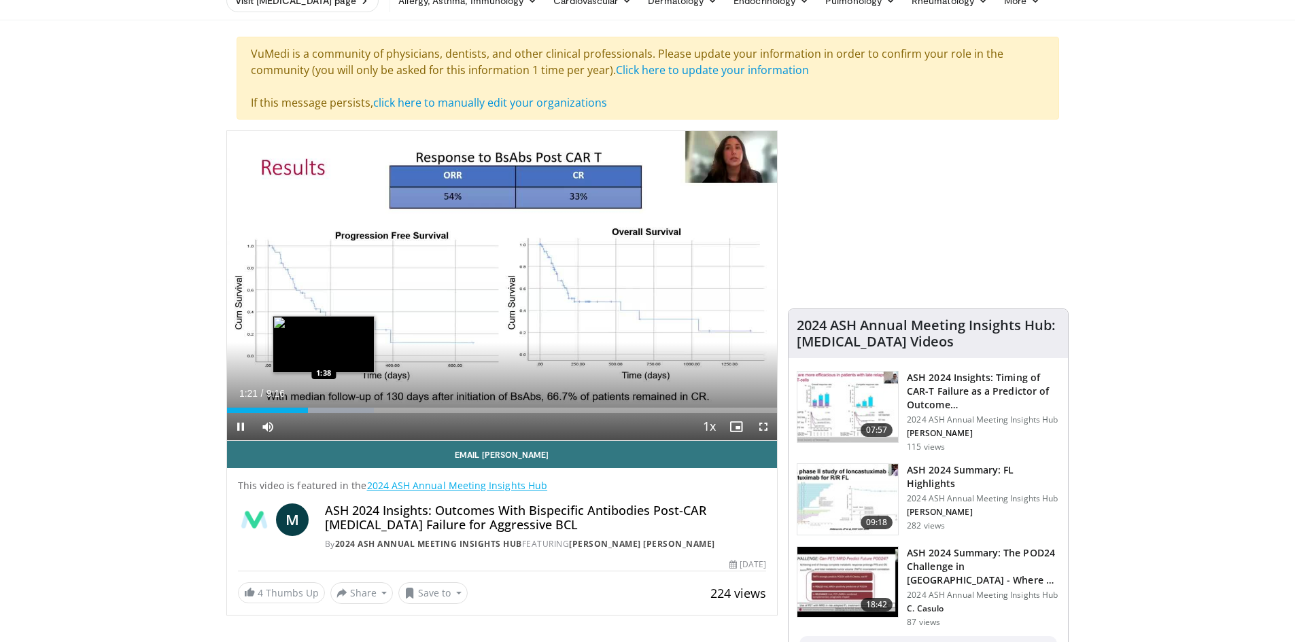
click at [326, 409] on div "Loaded : 26.73% 1:21 1:38" at bounding box center [502, 410] width 551 height 5
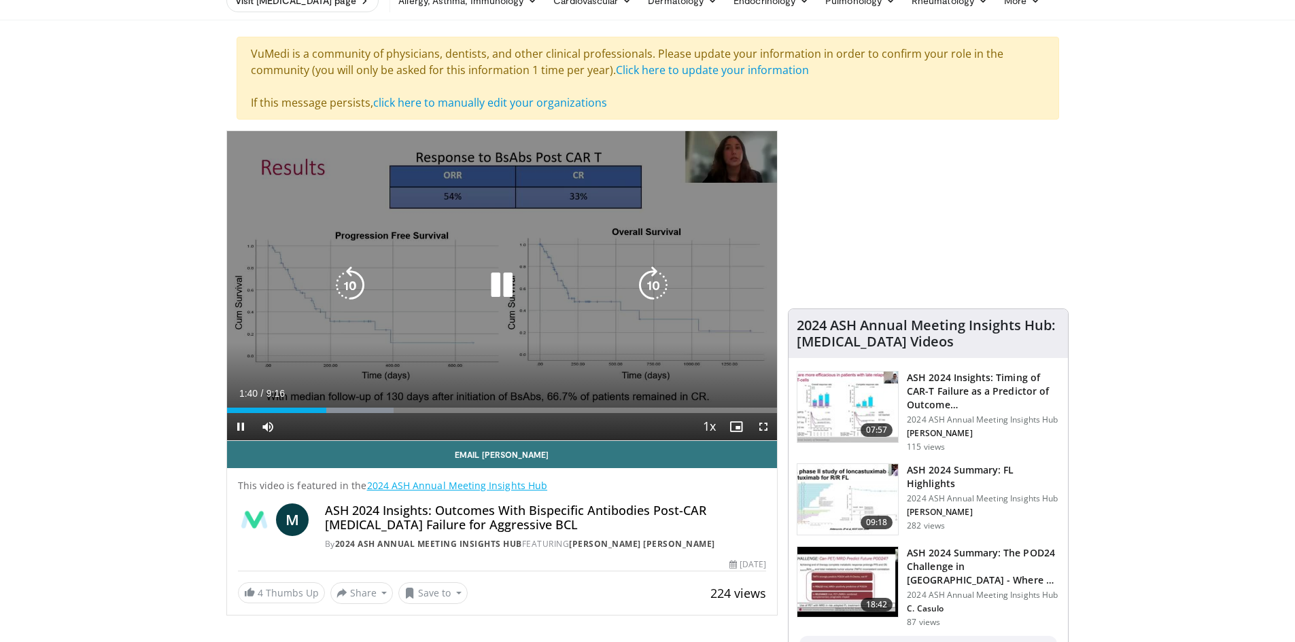
click at [0, 0] on div "Progress Bar" at bounding box center [0, 0] width 0 height 0
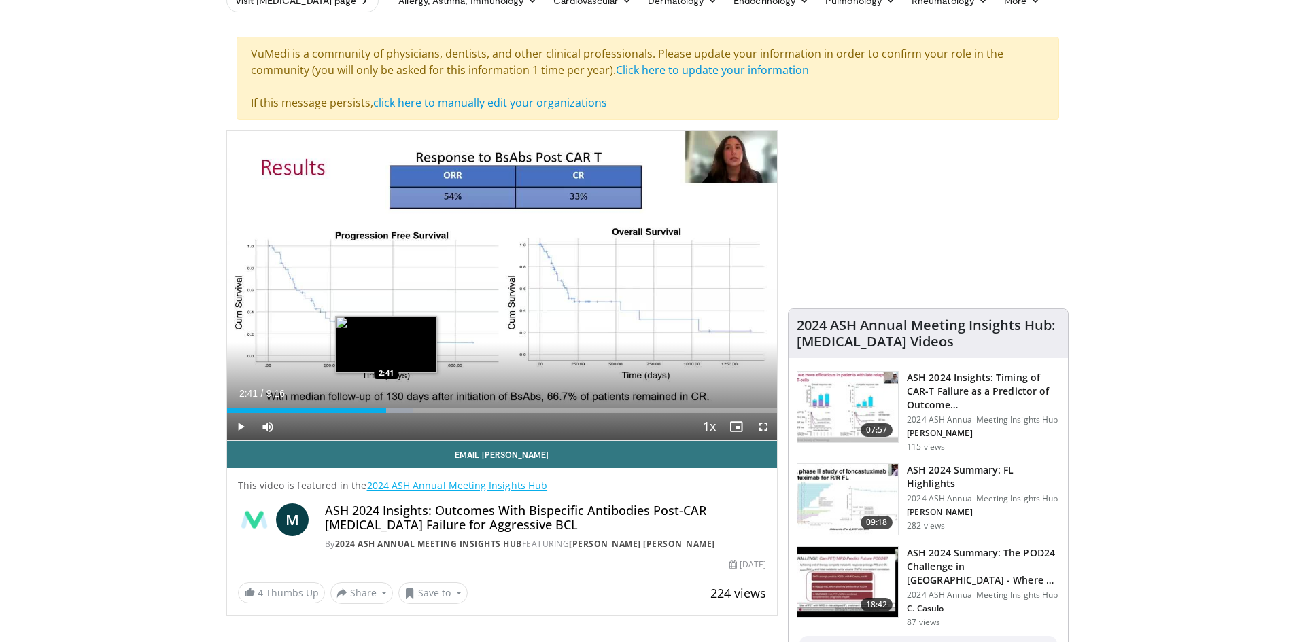
click at [386, 412] on div "Loaded : 33.87% 2:04 2:41" at bounding box center [502, 410] width 551 height 5
click at [411, 411] on div "Progress Bar" at bounding box center [405, 410] width 95 height 5
click at [434, 411] on div "Loaded : 44.56% 3:28 3:28" at bounding box center [502, 410] width 551 height 5
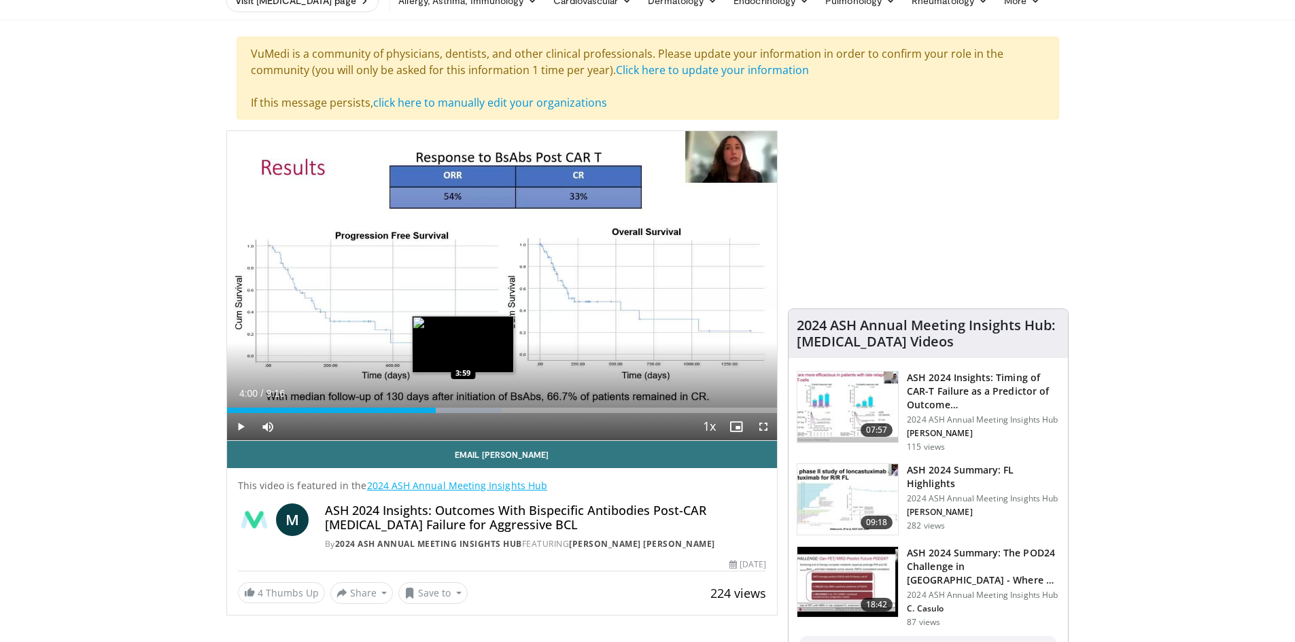
click at [464, 410] on div "Progress Bar" at bounding box center [454, 410] width 94 height 5
click at [479, 406] on video-js "**********" at bounding box center [502, 286] width 551 height 310
click at [481, 407] on div "Loaded : 55.26% 4:03 4:17" at bounding box center [502, 406] width 551 height 13
click at [494, 408] on div "Progress Bar" at bounding box center [497, 410] width 91 height 5
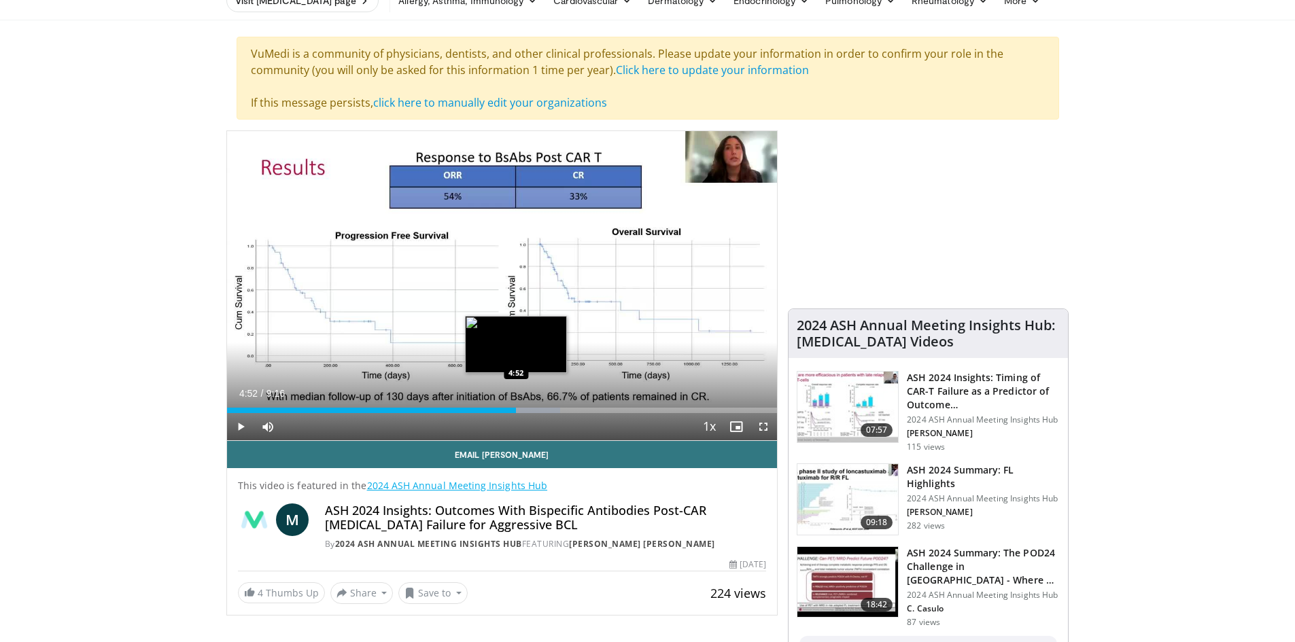
click at [517, 410] on div "Progress Bar" at bounding box center [513, 410] width 94 height 5
click at [540, 410] on div "Progress Bar" at bounding box center [534, 410] width 92 height 5
click at [548, 410] on div "Progress Bar" at bounding box center [556, 410] width 88 height 5
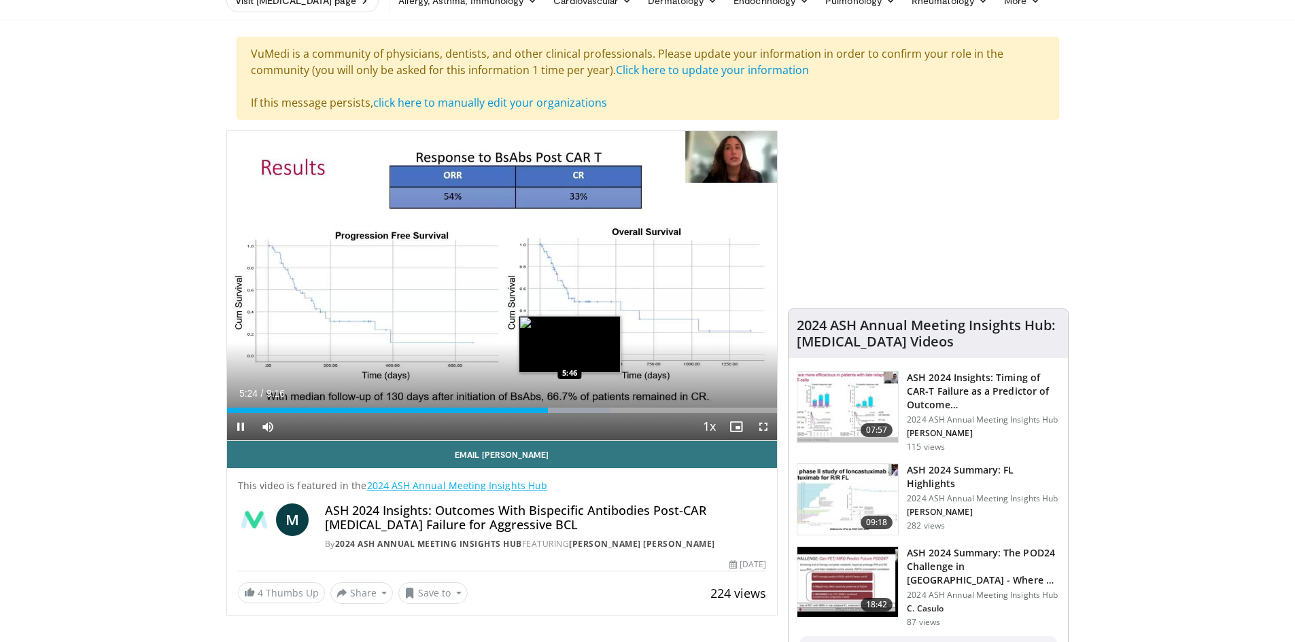
click at [572, 411] on div "Progress Bar" at bounding box center [564, 410] width 90 height 5
click at [588, 411] on div "Progress Bar" at bounding box center [584, 410] width 51 height 5
click at [606, 408] on div "Loaded : 74.88% 6:05 6:23" at bounding box center [502, 410] width 551 height 5
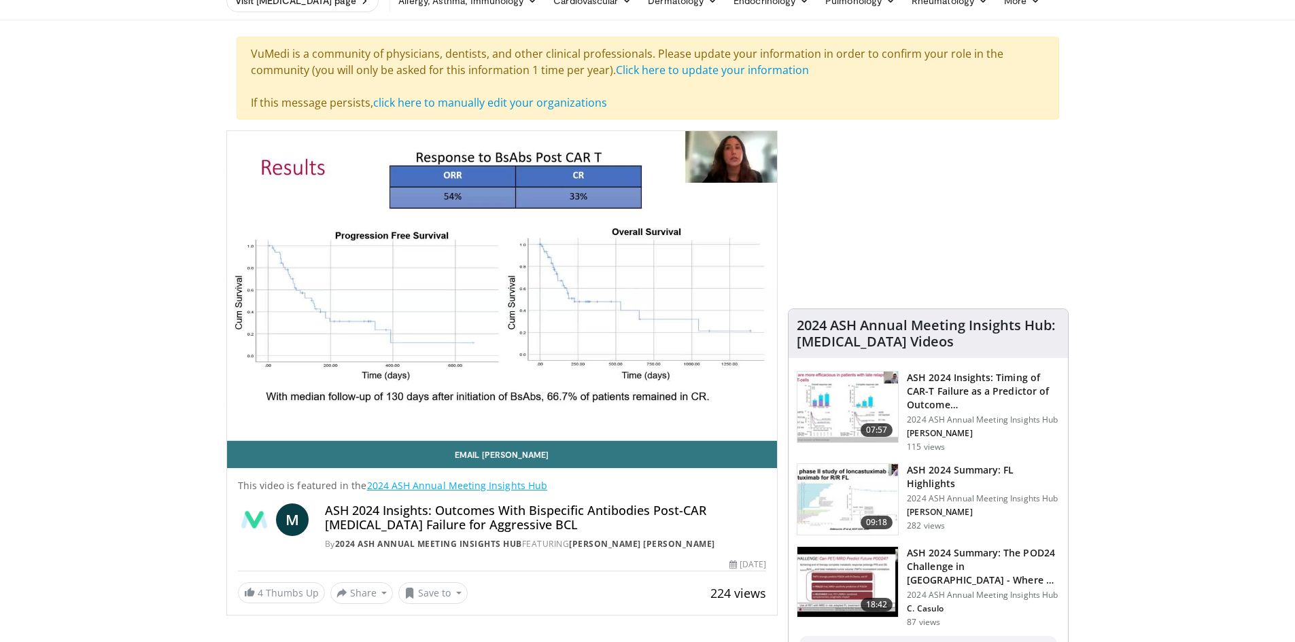
click at [623, 406] on div "10 seconds Tap to unmute" at bounding box center [502, 285] width 551 height 309
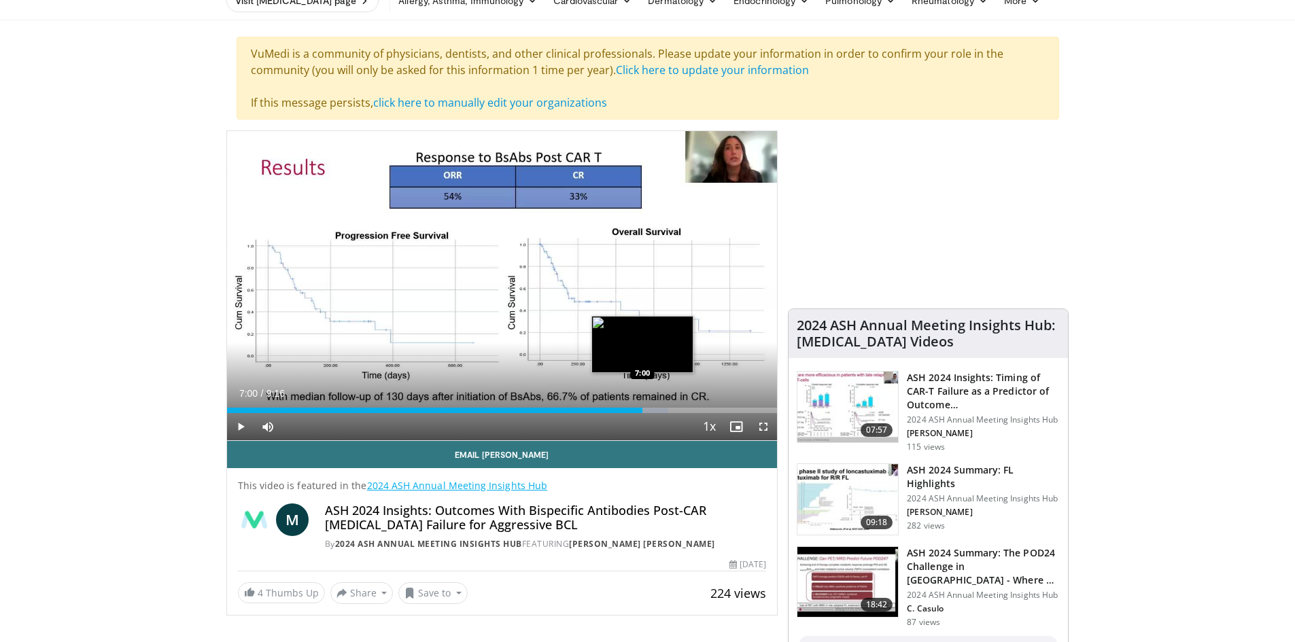
click at [642, 407] on div "Loaded : 80.23% 6:24 7:00" at bounding box center [502, 406] width 551 height 13
click at [657, 410] on div "Loaded : 87.36% 7:15 7:15" at bounding box center [502, 410] width 551 height 5
click at [673, 408] on div "Loaded : 89.14% 7:31 7:31" at bounding box center [502, 410] width 551 height 5
click at [692, 408] on div "Loaded : 92.71% 7:31 7:48" at bounding box center [502, 410] width 551 height 5
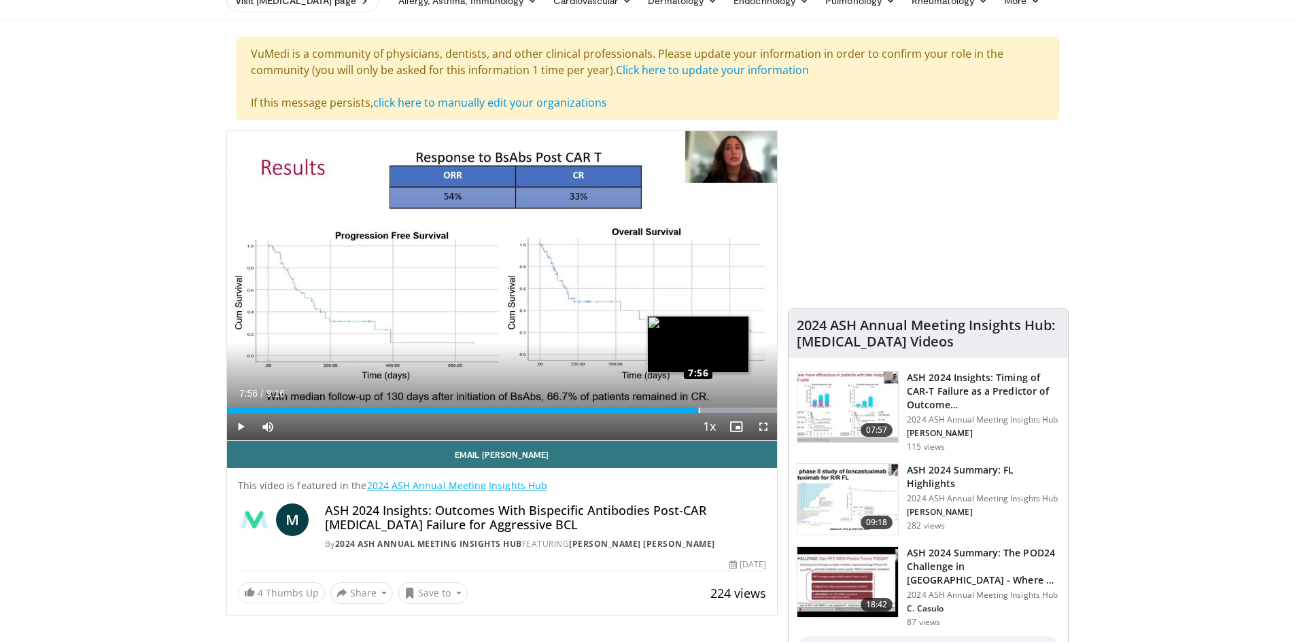
click at [699, 409] on div "Loaded : 95.27% 7:56 7:56" at bounding box center [502, 410] width 551 height 5
click at [708, 407] on div "Loaded : 96.28% 7:56 8:06" at bounding box center [502, 406] width 551 height 13
click at [720, 407] on div "Loaded : 98.06% 8:06 8:17" at bounding box center [502, 406] width 551 height 13
click at [745, 408] on div "Progress Bar" at bounding box center [745, 410] width 1 height 5
click at [755, 408] on div "Loaded : 100.00% 8:42 8:54" at bounding box center [502, 410] width 551 height 5
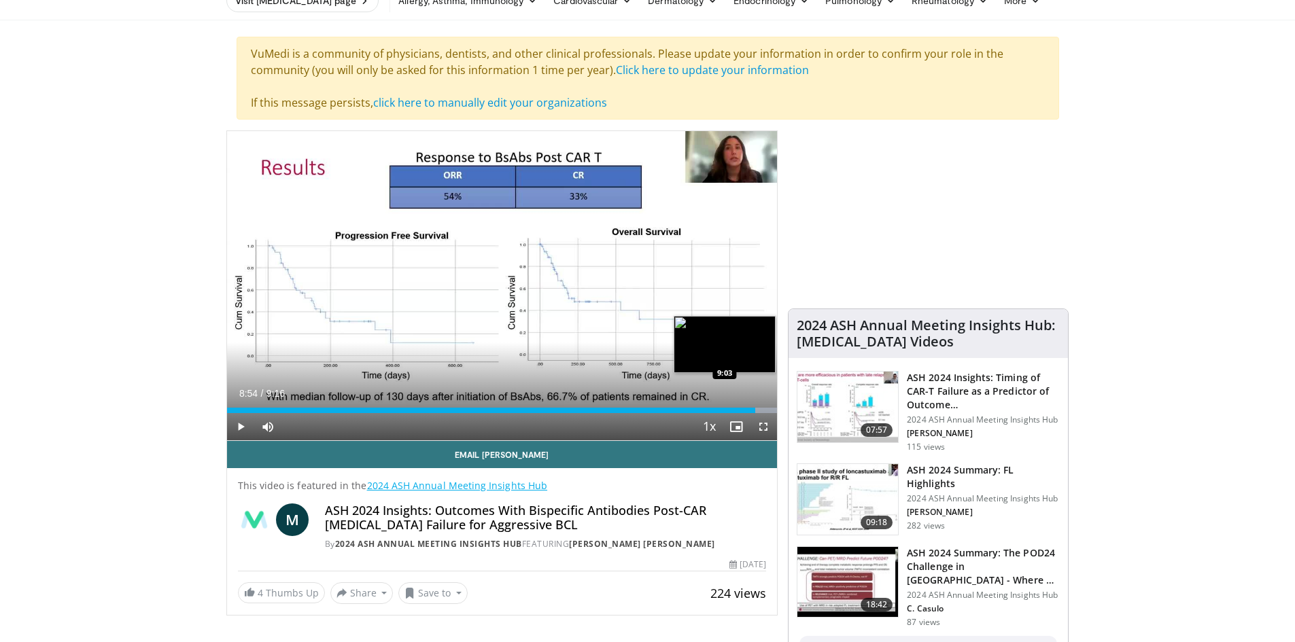
click at [765, 407] on div "Loaded : 100.00% 8:54 9:03" at bounding box center [502, 406] width 551 height 13
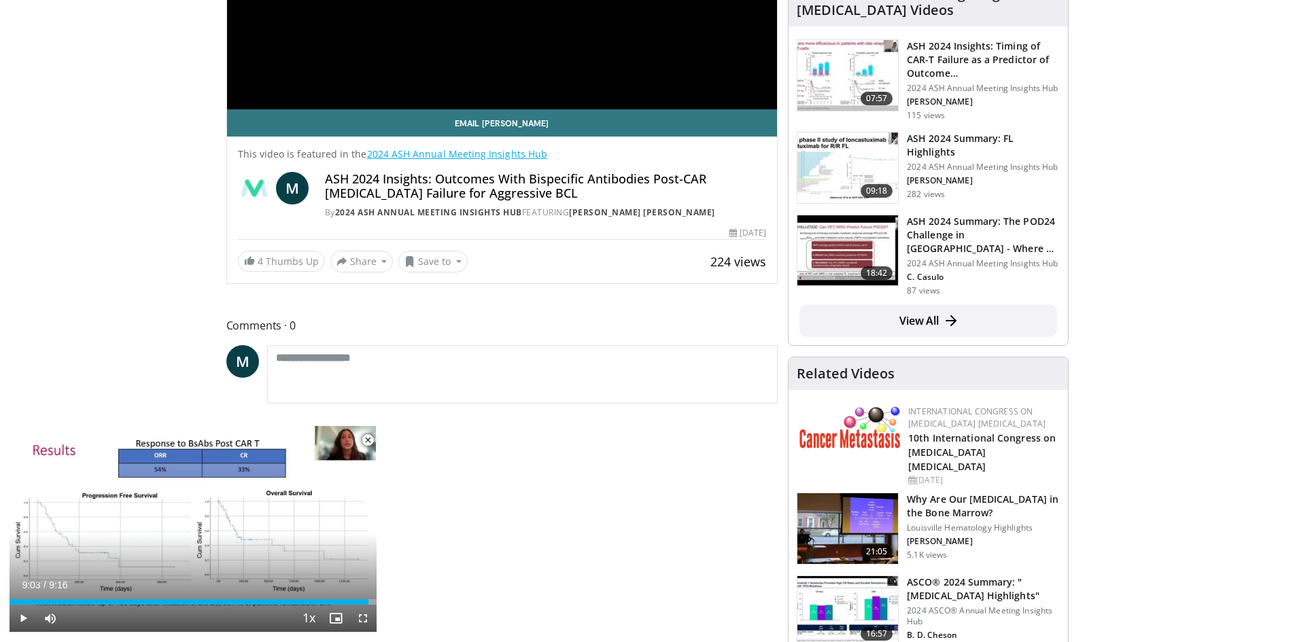
scroll to position [408, 0]
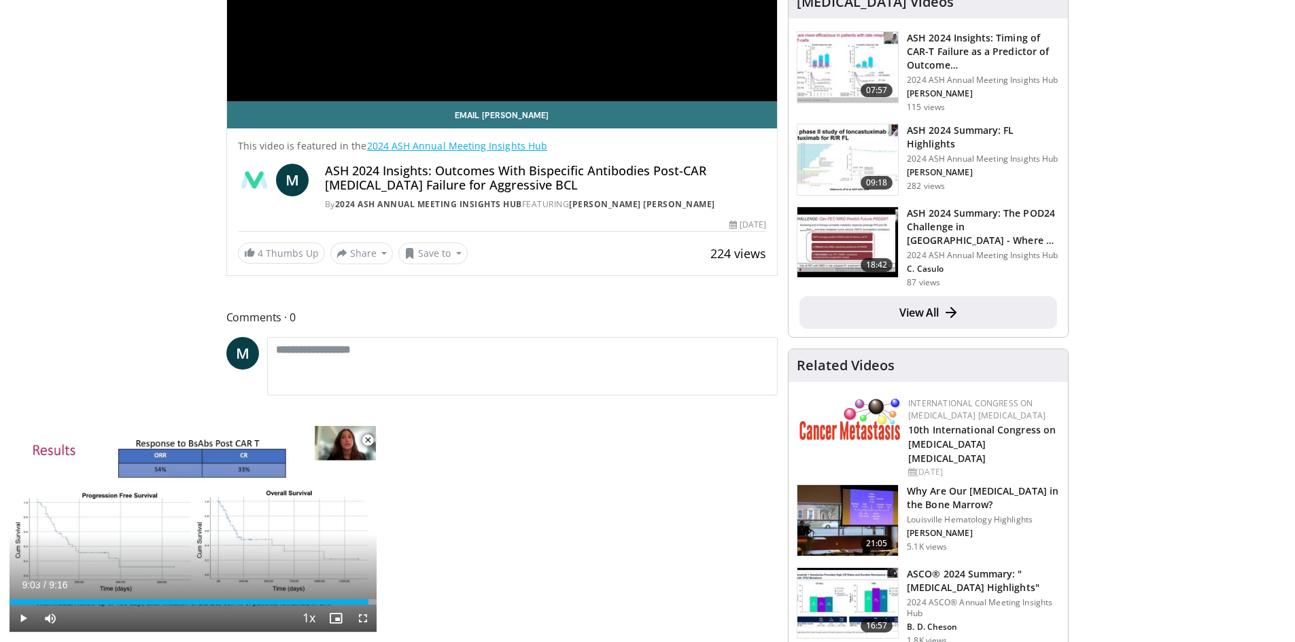
click at [914, 310] on link "View All" at bounding box center [928, 312] width 258 height 33
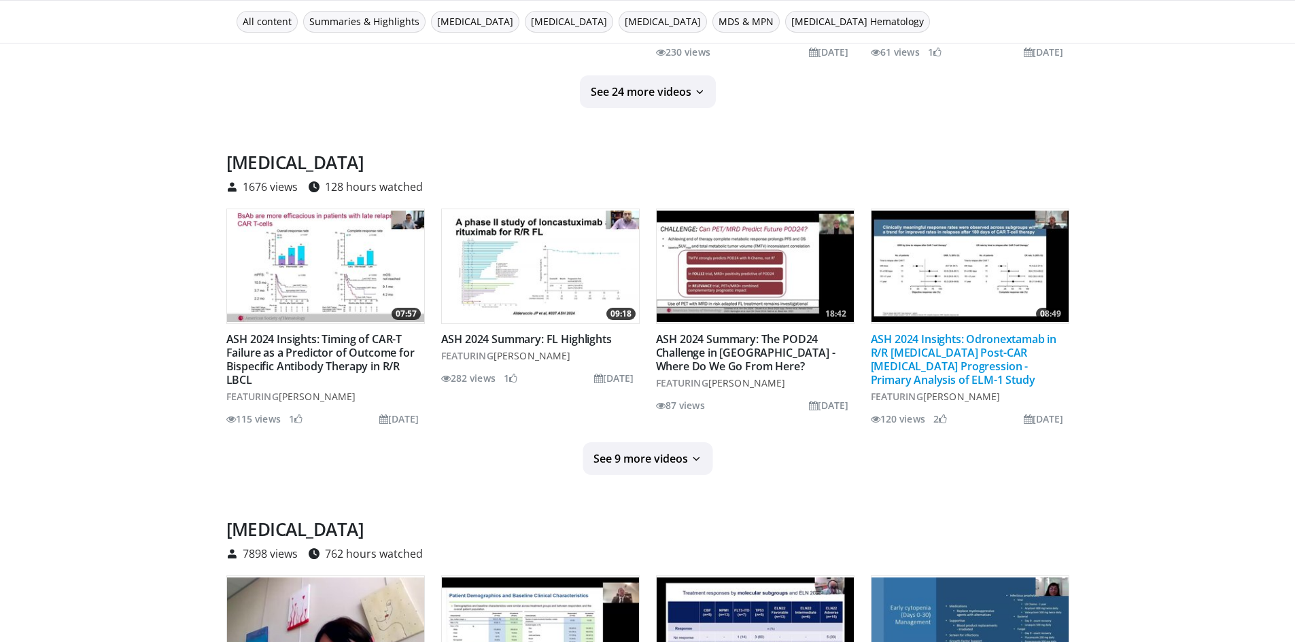
scroll to position [544, 0]
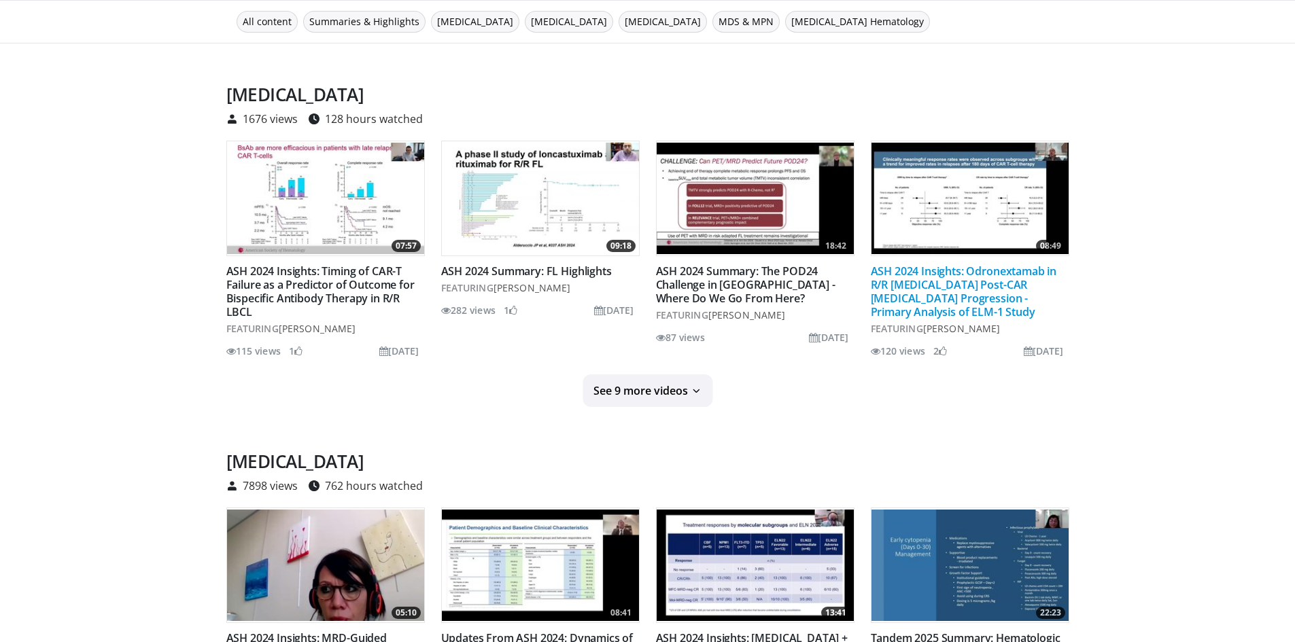
click at [969, 283] on link "ASH 2024 Insights: Odronextamab in R/R [MEDICAL_DATA] Post-CAR [MEDICAL_DATA] P…" at bounding box center [964, 292] width 186 height 56
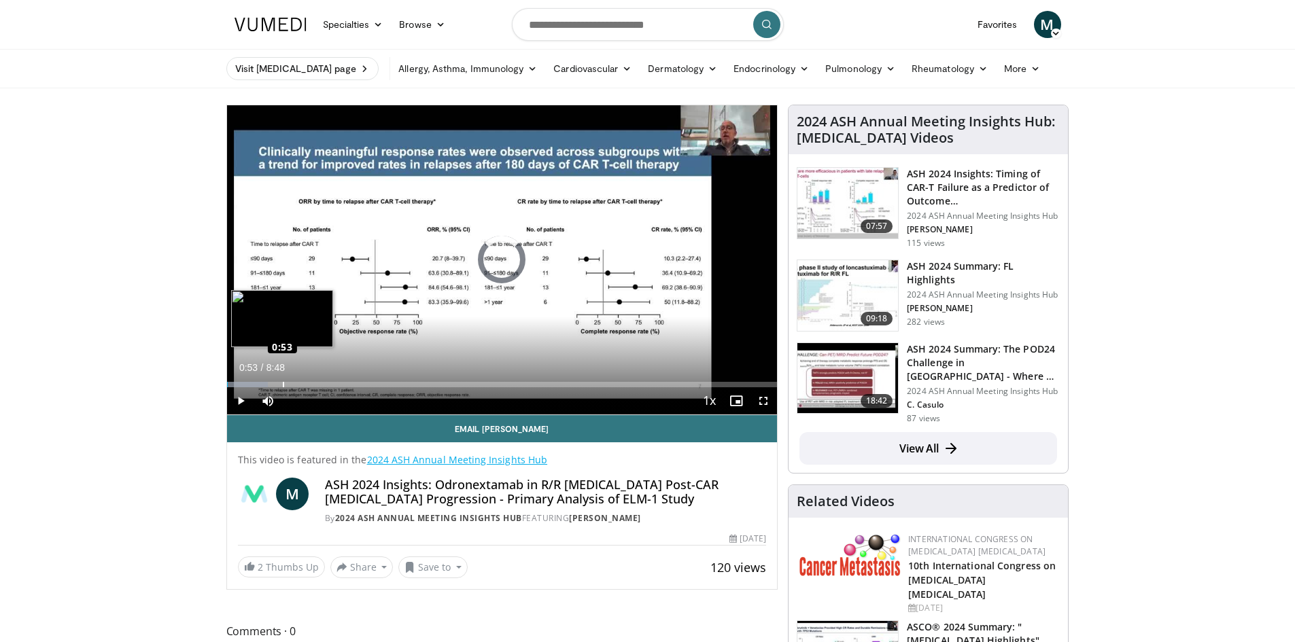
click at [282, 379] on div "Loaded : 7.49% 0:00 0:53" at bounding box center [502, 381] width 551 height 13
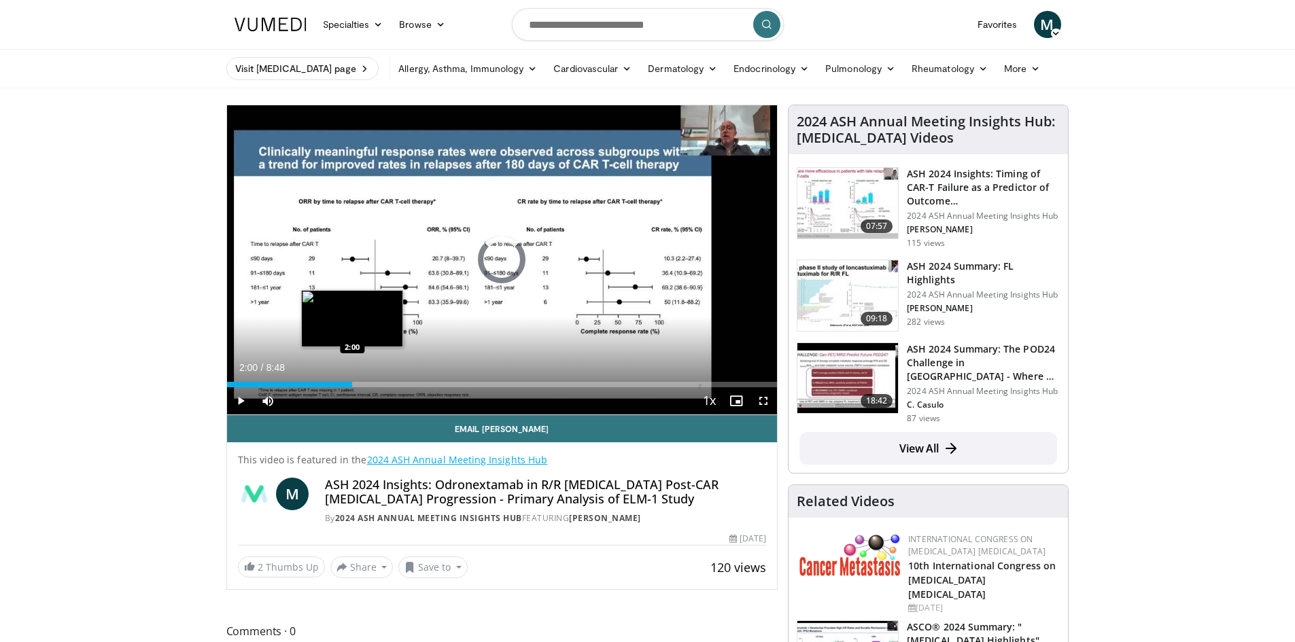
click at [352, 382] on div "Loaded : 18.92% 0:54 2:00" at bounding box center [502, 384] width 551 height 5
click at [407, 383] on div "Loaded : 28.13% 2:52 2:52" at bounding box center [502, 384] width 551 height 5
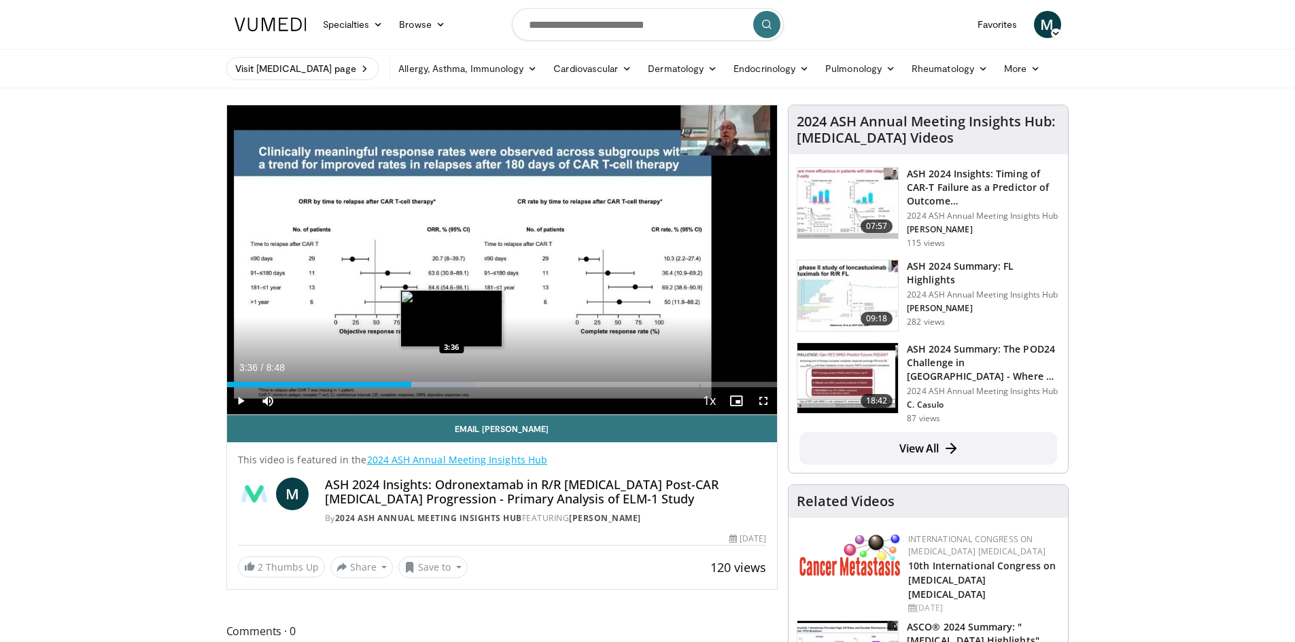
click at [452, 383] on div "Progress Bar" at bounding box center [439, 384] width 71 height 5
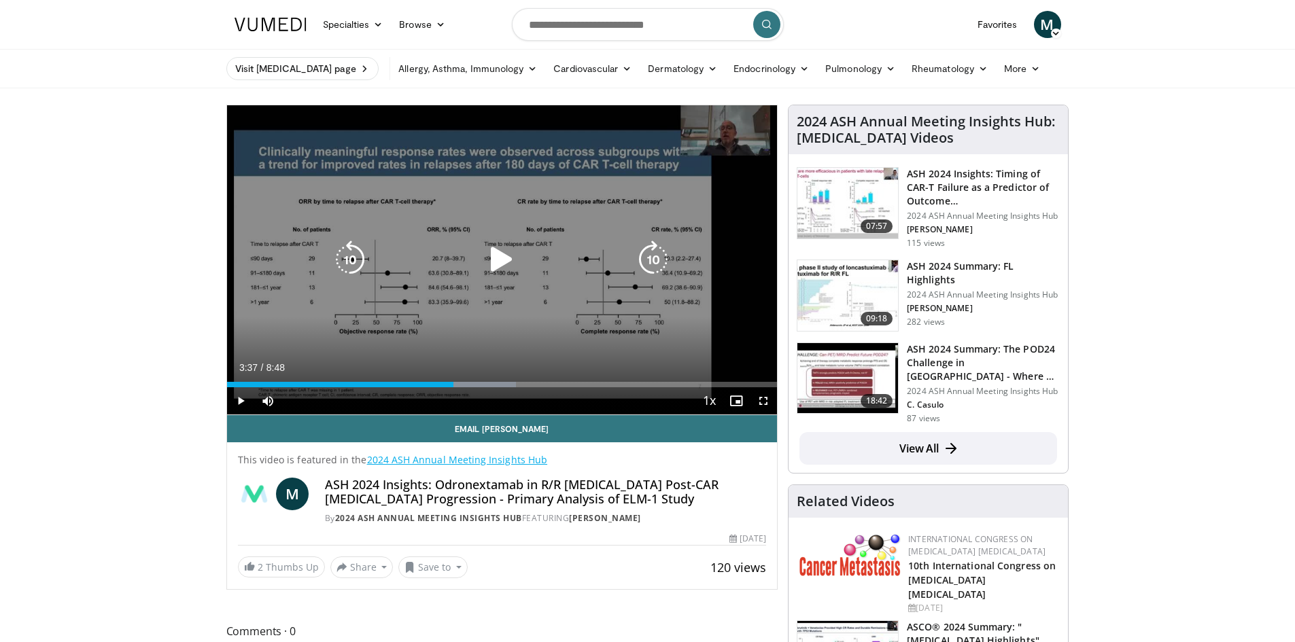
click at [470, 383] on div "Loaded : 52.53% 3:37 3:52" at bounding box center [502, 384] width 551 height 5
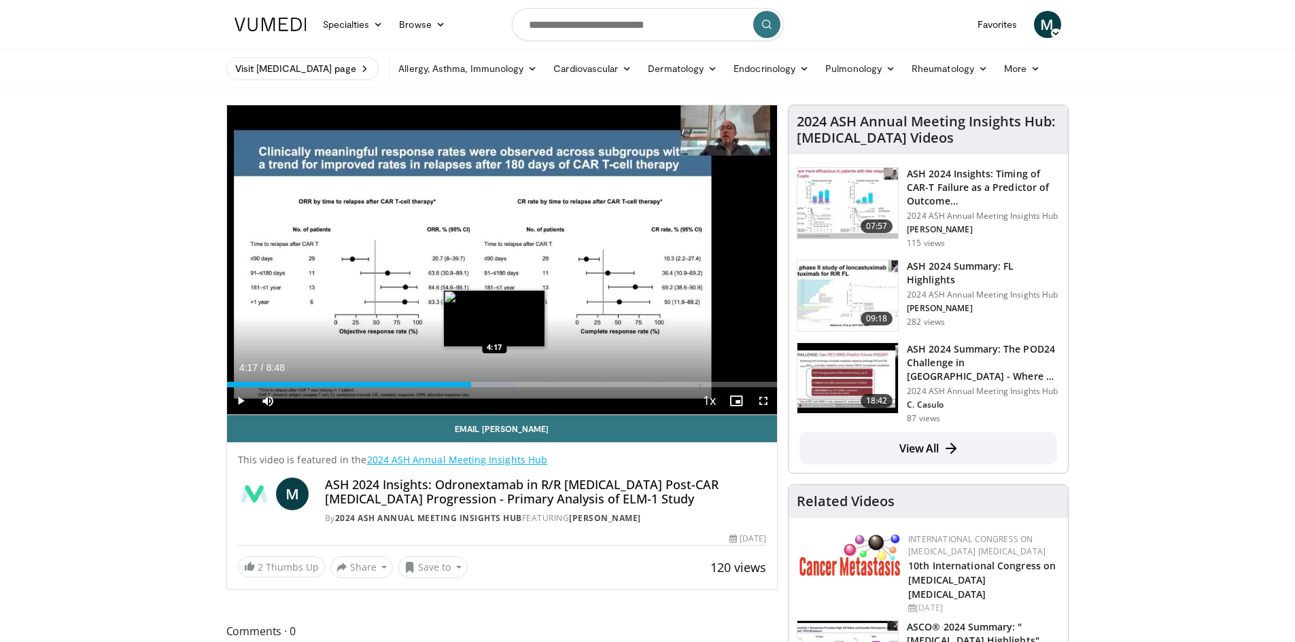
click at [494, 383] on div "Progress Bar" at bounding box center [478, 384] width 75 height 5
click at [541, 383] on div "Progress Bar" at bounding box center [505, 384] width 83 height 5
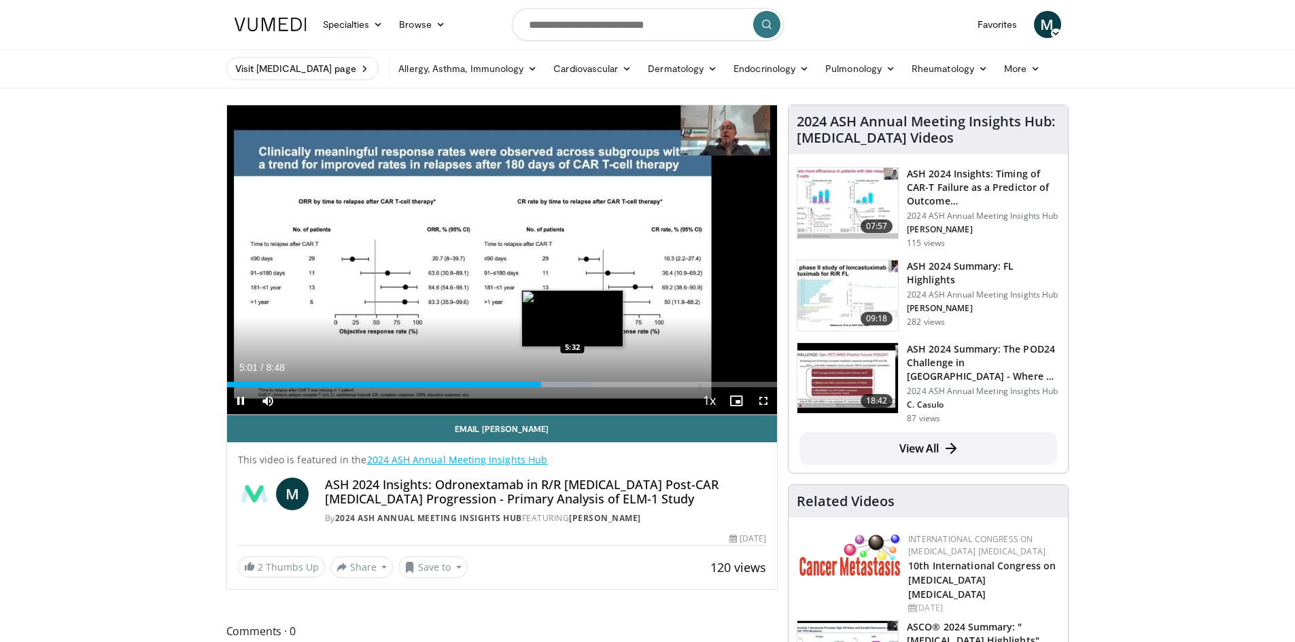
click at [572, 382] on div "Loaded : 66.21% 5:01 5:32" at bounding box center [502, 384] width 551 height 5
click at [611, 379] on div "Loaded : 70.00% 5:32 6:08" at bounding box center [502, 381] width 551 height 13
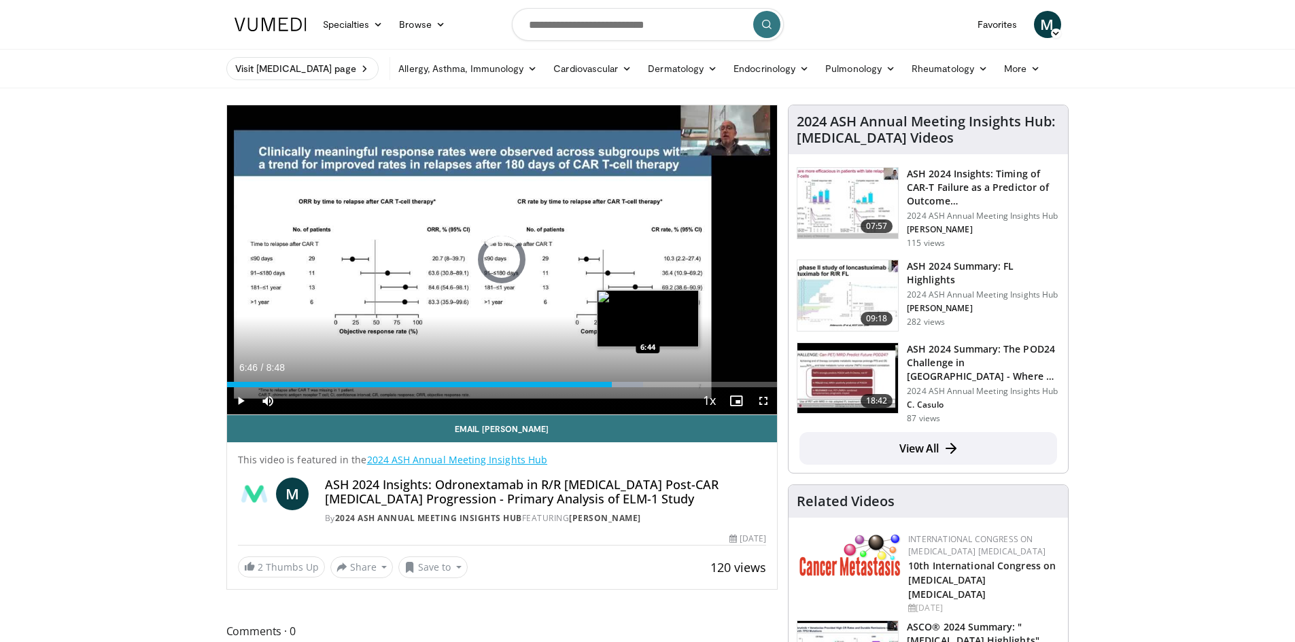
click at [650, 379] on div "Loaded : 75.67% 6:09 6:44" at bounding box center [502, 381] width 551 height 13
click at [686, 379] on div "Loaded : 87.02% 6:47 7:21" at bounding box center [502, 381] width 551 height 13
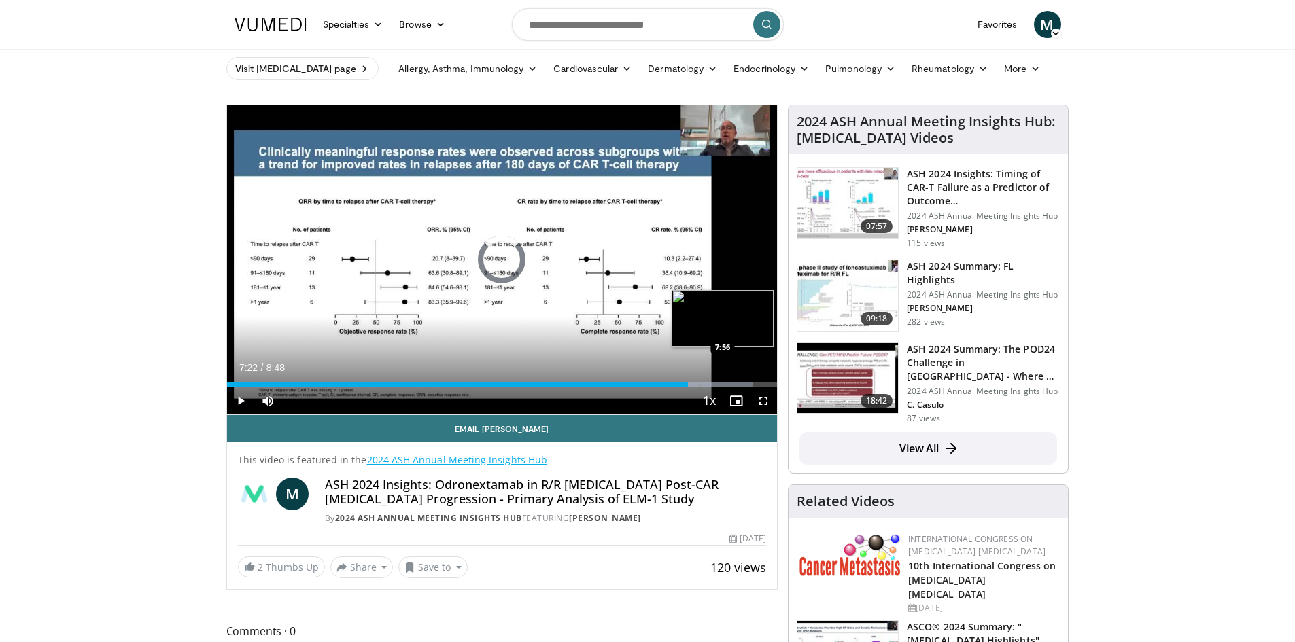
click at [723, 381] on div "Loaded : 95.69% 7:22 7:56" at bounding box center [502, 381] width 551 height 13
click at [751, 383] on div "Progress Bar" at bounding box center [735, 384] width 84 height 5
click at [772, 379] on div "Loaded : 100.00% 8:23 8:42" at bounding box center [502, 381] width 551 height 13
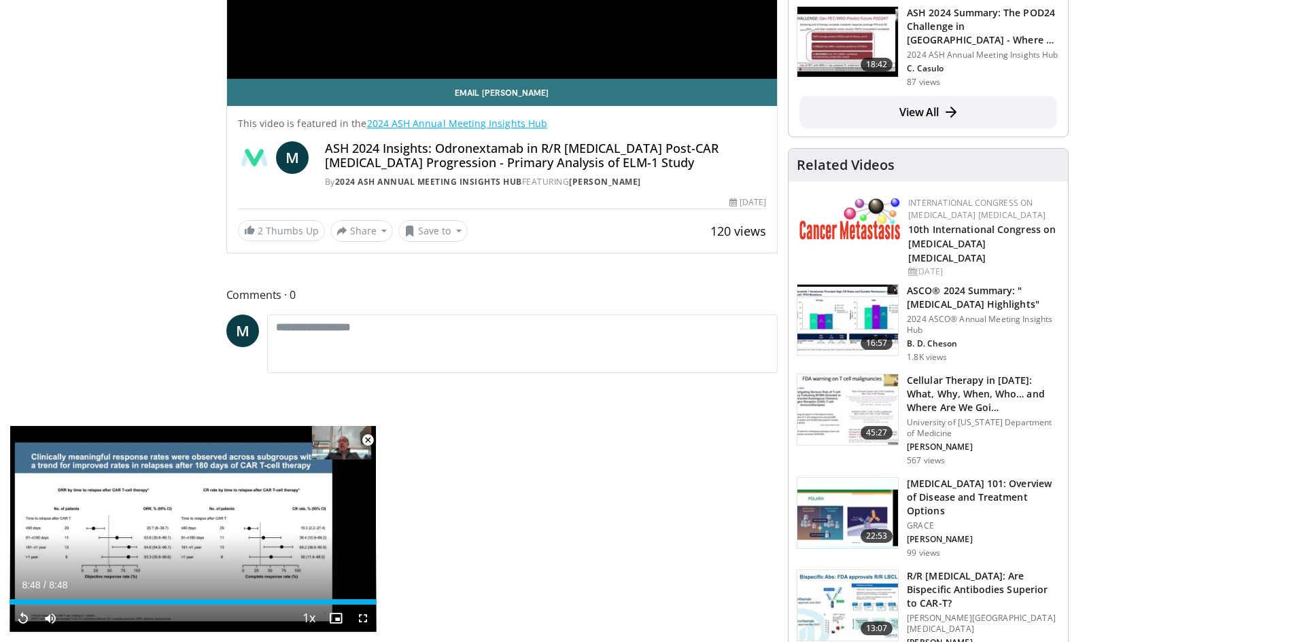
scroll to position [340, 0]
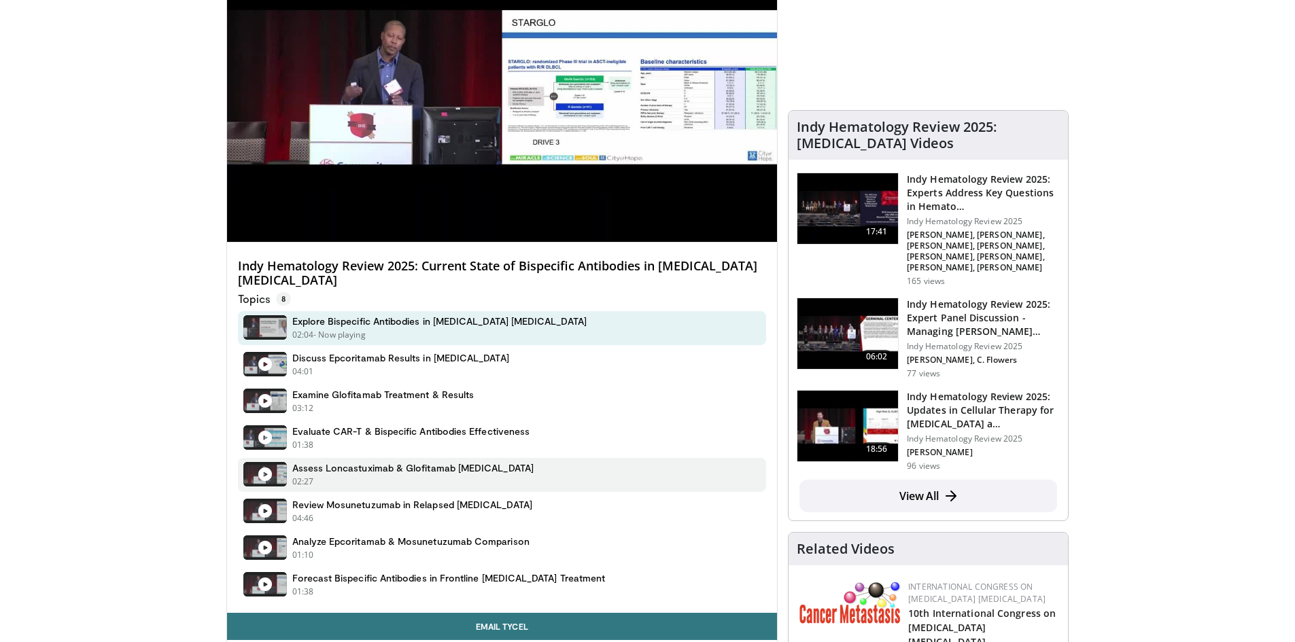
scroll to position [204, 0]
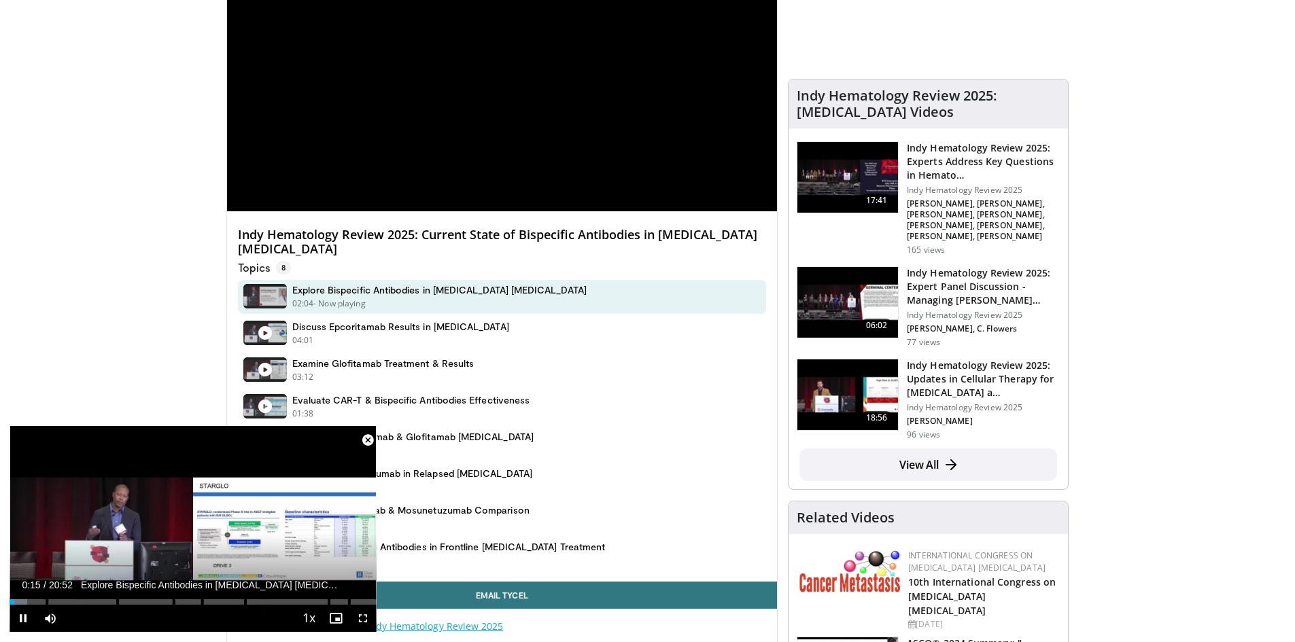
click at [363, 436] on span "Video Player" at bounding box center [367, 440] width 27 height 27
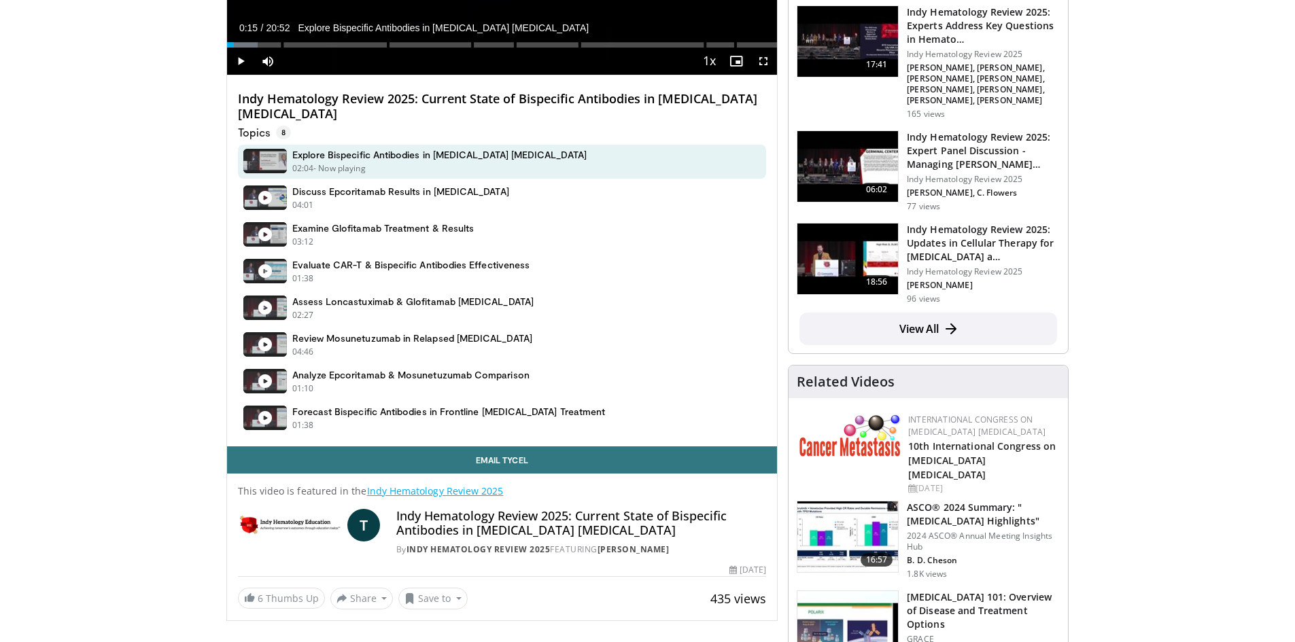
scroll to position [0, 0]
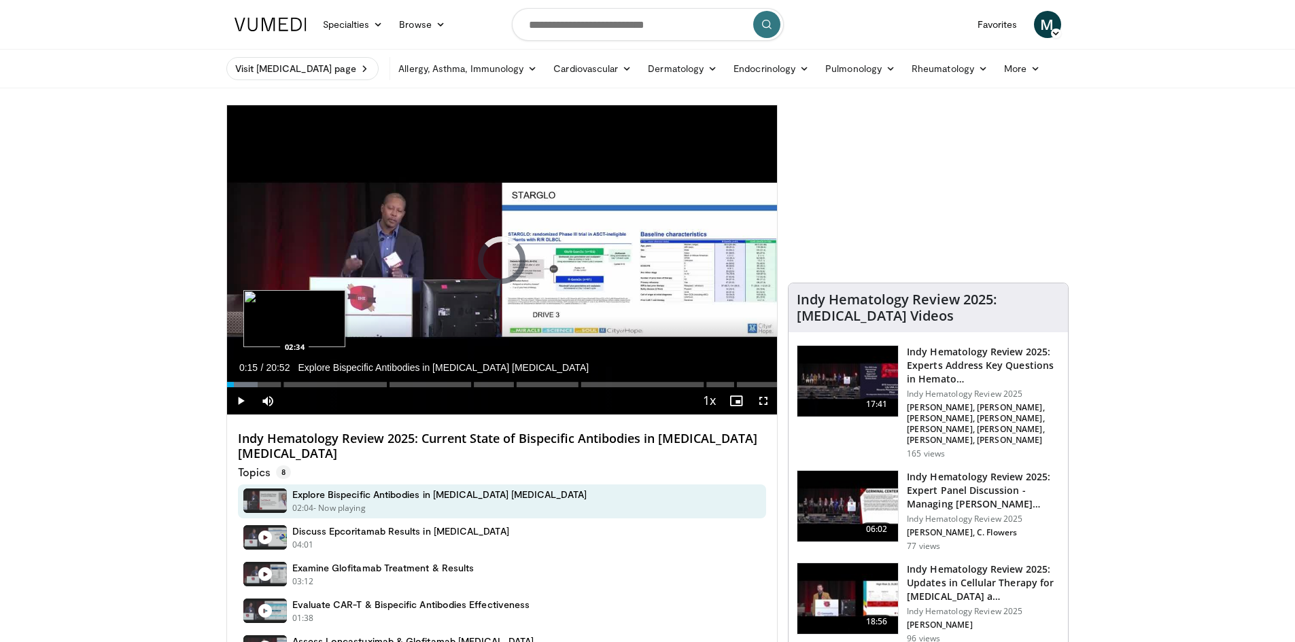
click at [295, 381] on div "Loaded : 5.58% 00:15 02:34" at bounding box center [502, 381] width 551 height 13
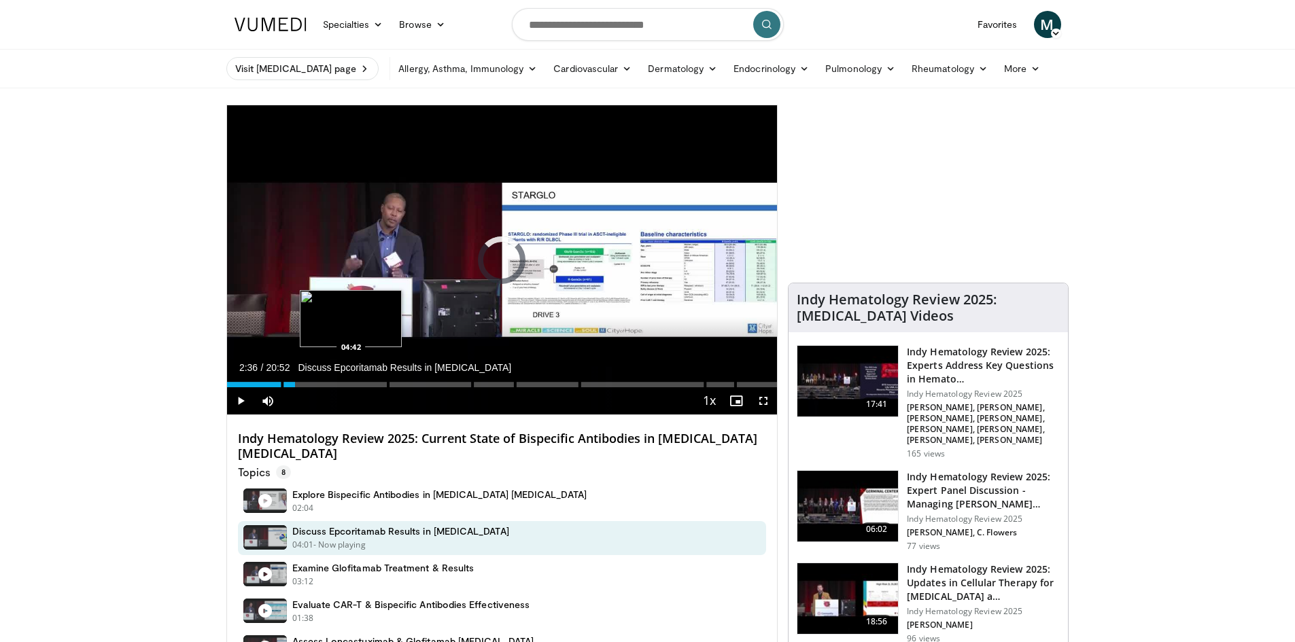
click at [352, 378] on div "Loaded : 0.00% 02:36 04:42" at bounding box center [502, 381] width 551 height 13
click at [407, 377] on div "Loaded : 0.00% 04:45 06:51" at bounding box center [502, 381] width 551 height 13
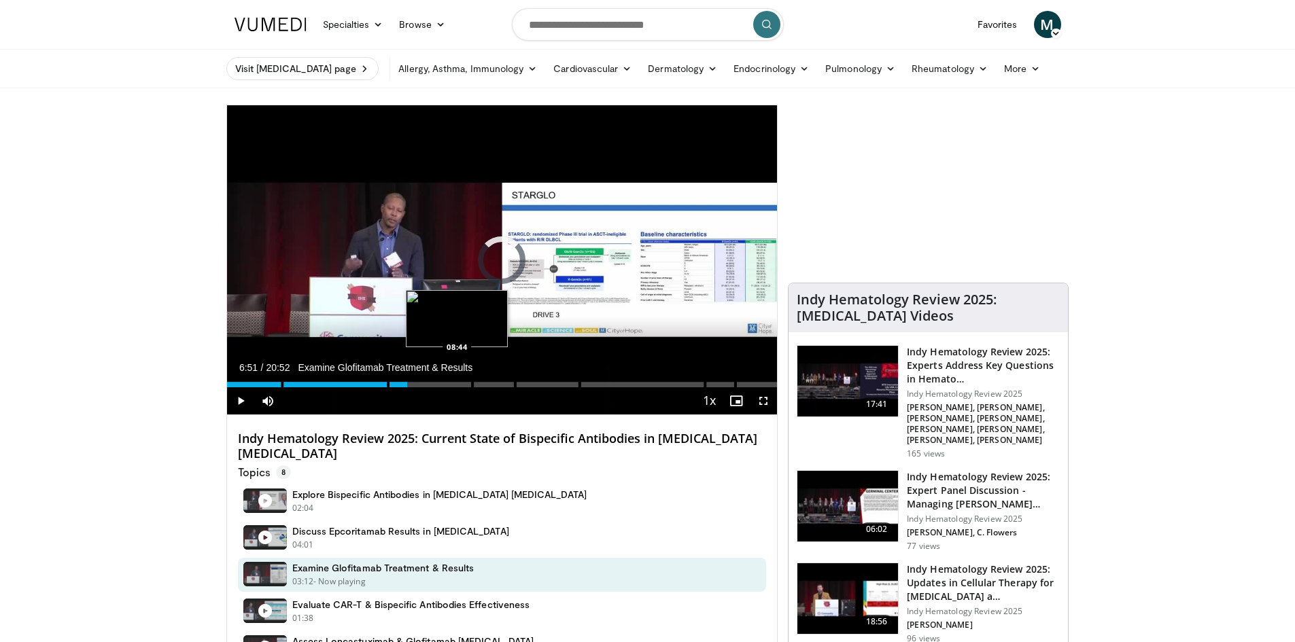
click at [458, 375] on div "Loaded : 0.00% 06:51 08:44" at bounding box center [502, 381] width 551 height 13
click at [497, 368] on p "Examine Glofitamab Treatment & Results" at bounding box center [515, 368] width 435 height 12
click at [534, 374] on p "Examine Glofitamab Treatment & Results" at bounding box center [515, 368] width 435 height 12
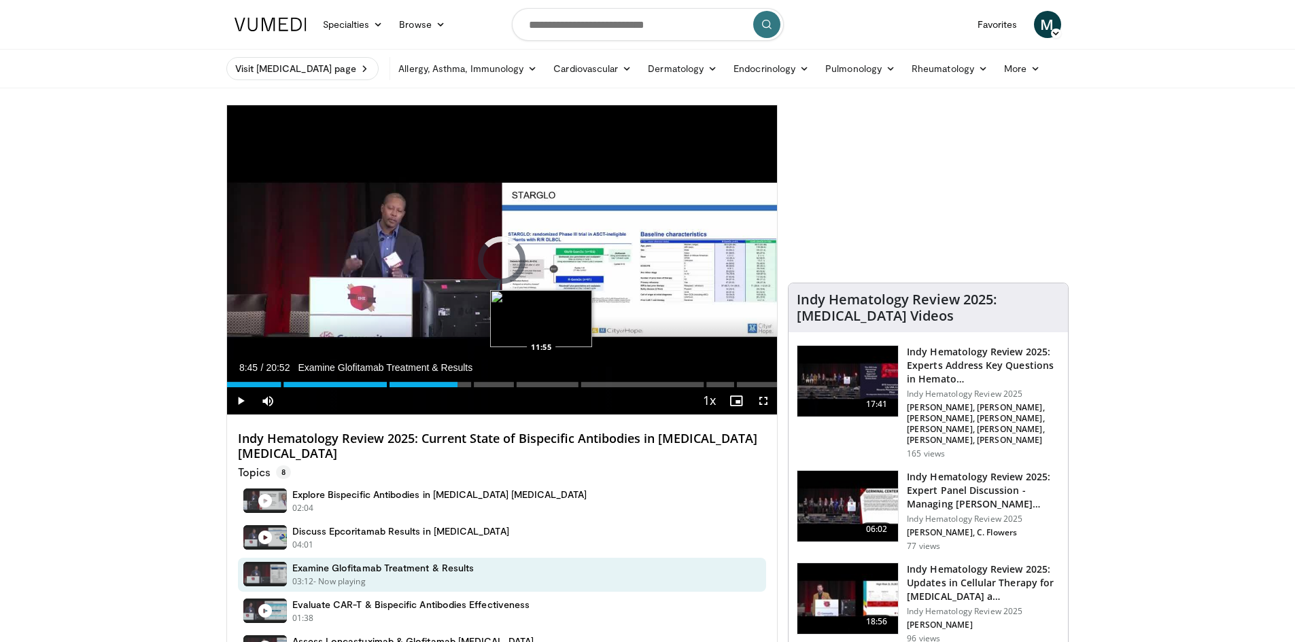
click at [541, 382] on div "Loaded : 0.00% 08:45 11:55" at bounding box center [502, 381] width 551 height 13
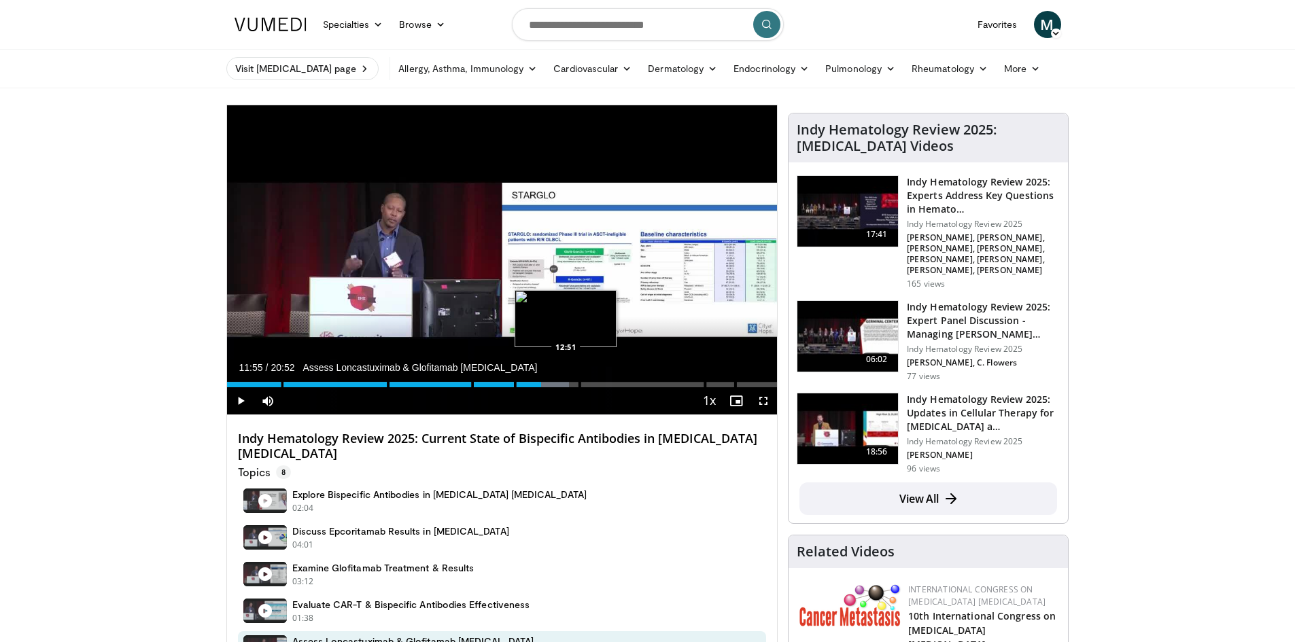
click at [566, 379] on div "Loaded : 62.20% 11:55 12:51" at bounding box center [502, 381] width 551 height 13
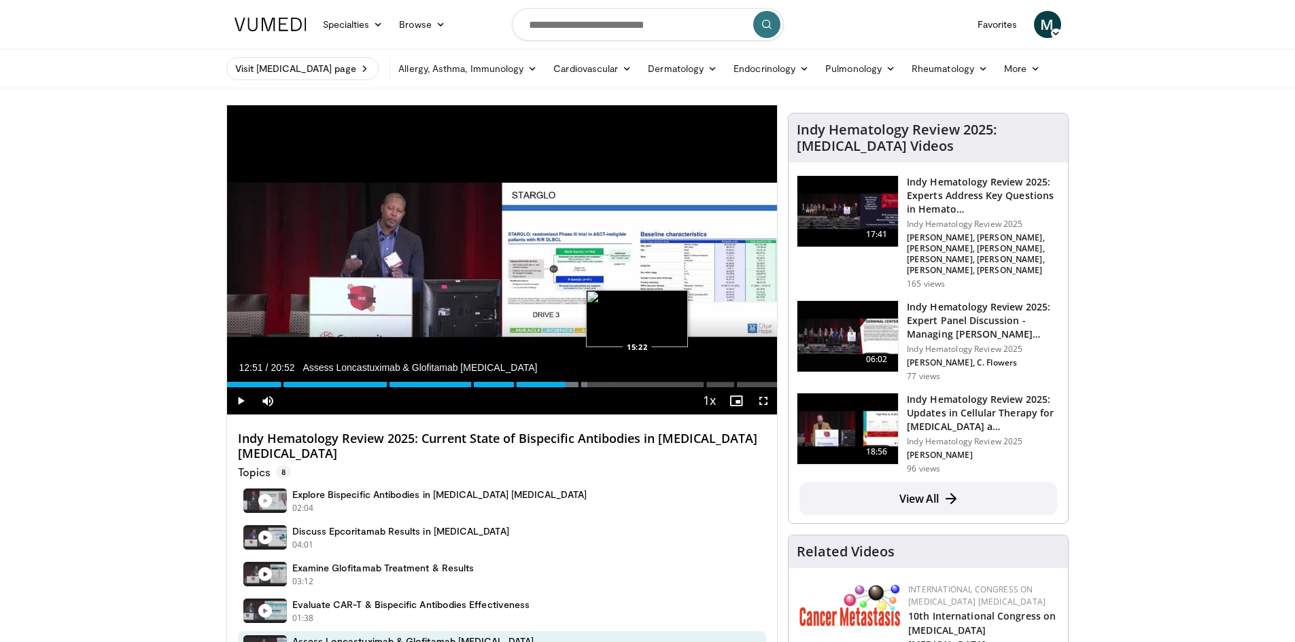
click at [637, 387] on div "Loaded : 65.49% 12:51" at bounding box center [502, 384] width 551 height 5
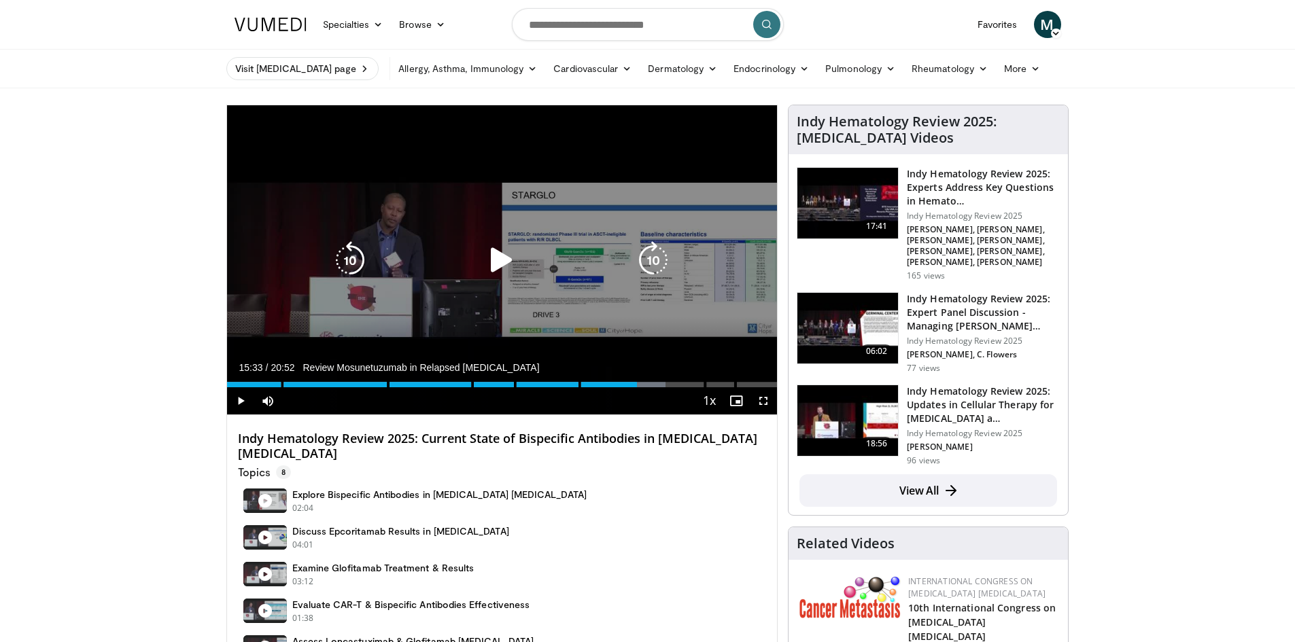
click at [496, 254] on icon "Video Player" at bounding box center [502, 260] width 38 height 38
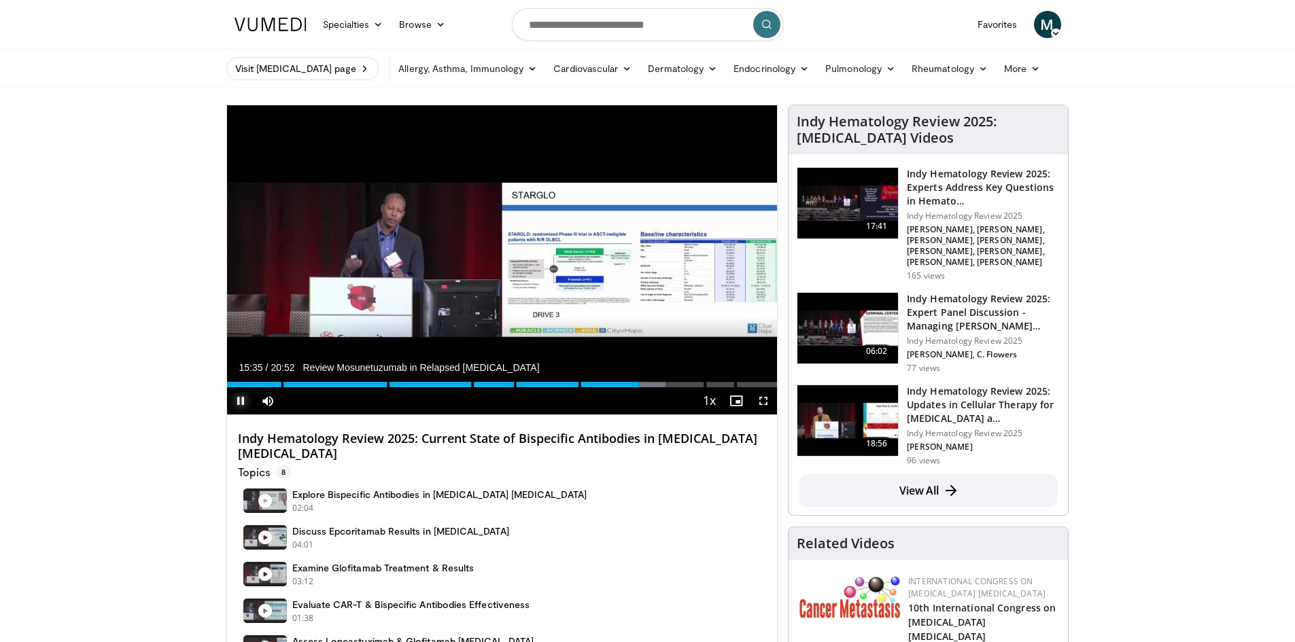
click at [239, 407] on span "Video Player" at bounding box center [240, 400] width 27 height 27
